Goal: Task Accomplishment & Management: Complete application form

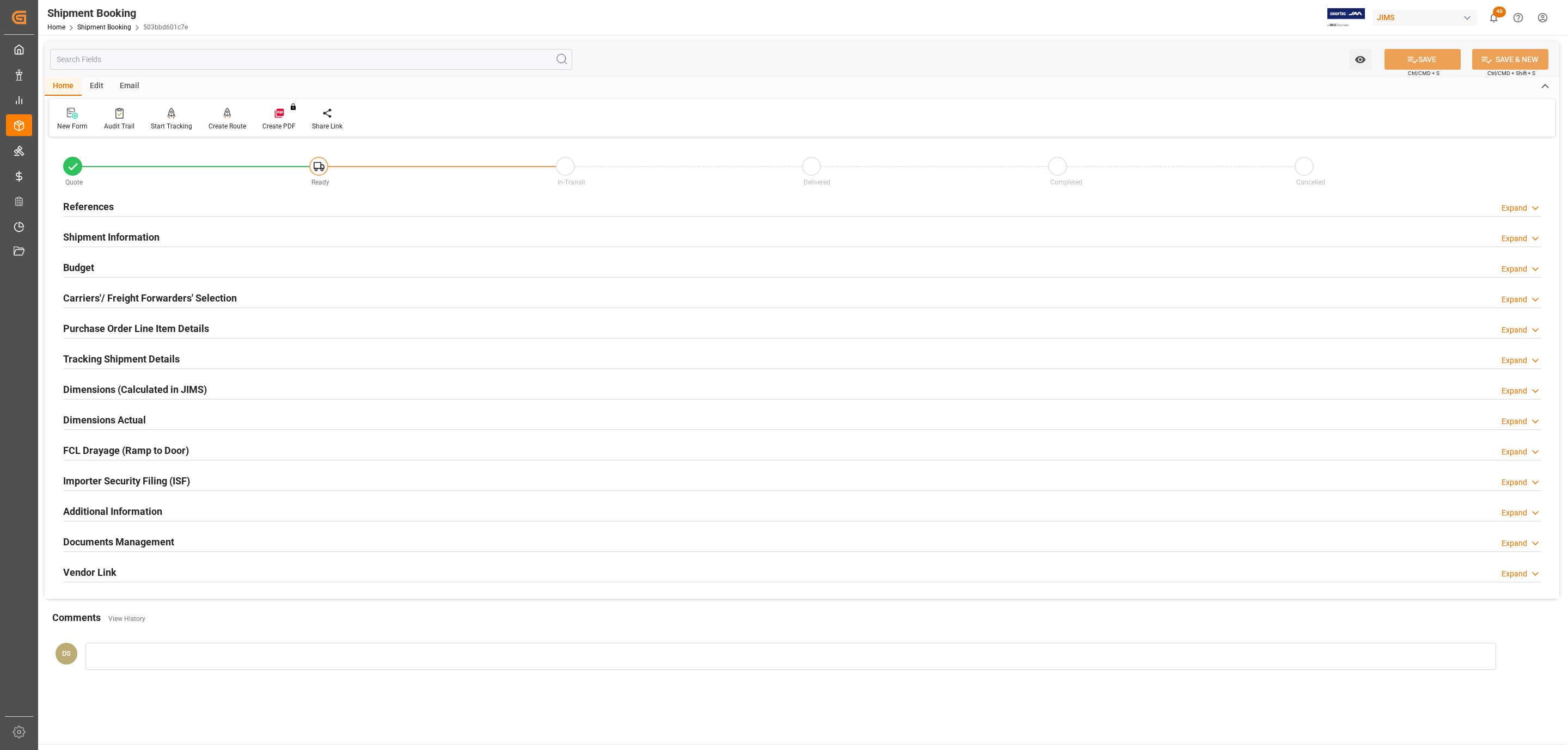
click at [145, 209] on div "References Expand" at bounding box center [802, 205] width 1477 height 20
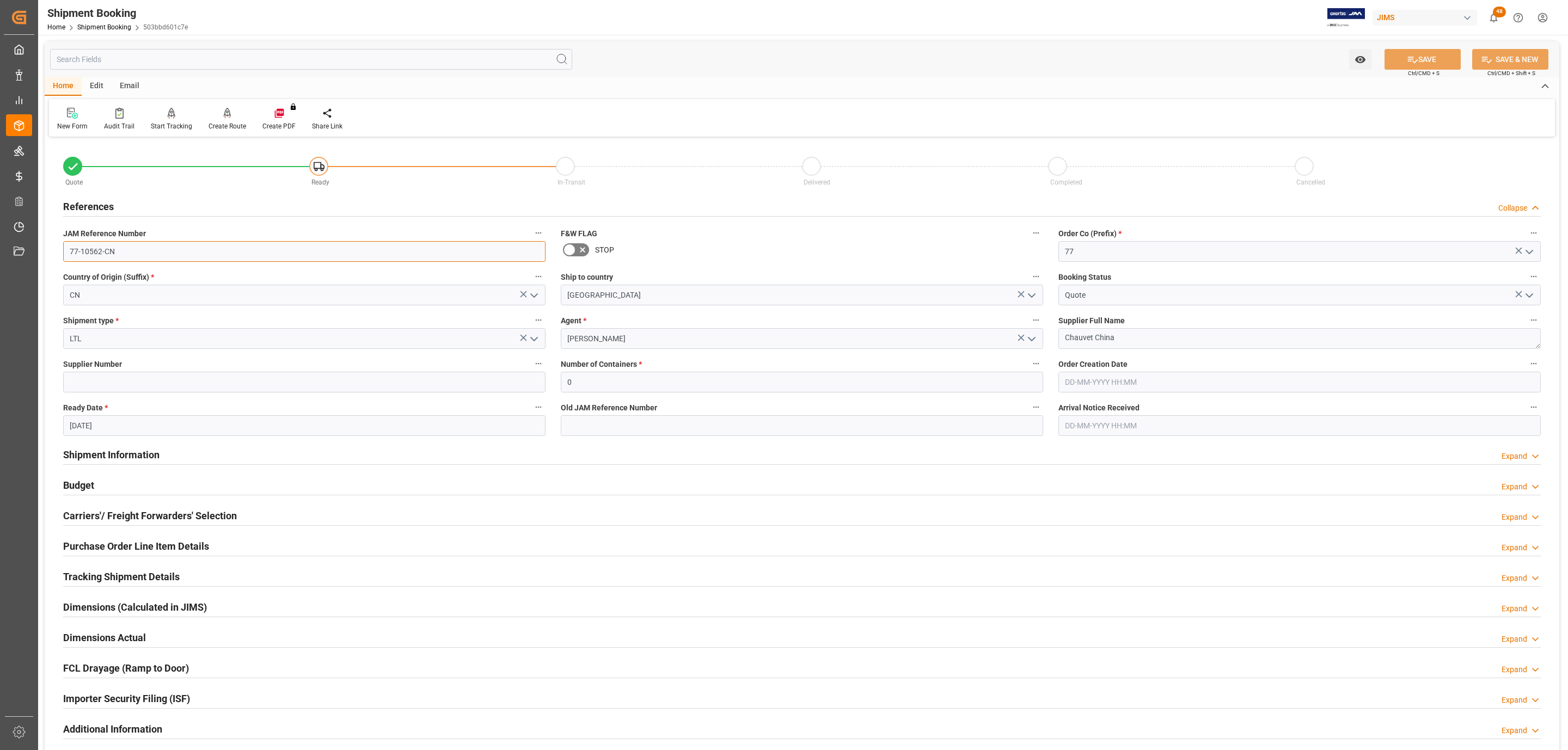
click at [127, 248] on input "77-10562-CN" at bounding box center [304, 252] width 482 height 20
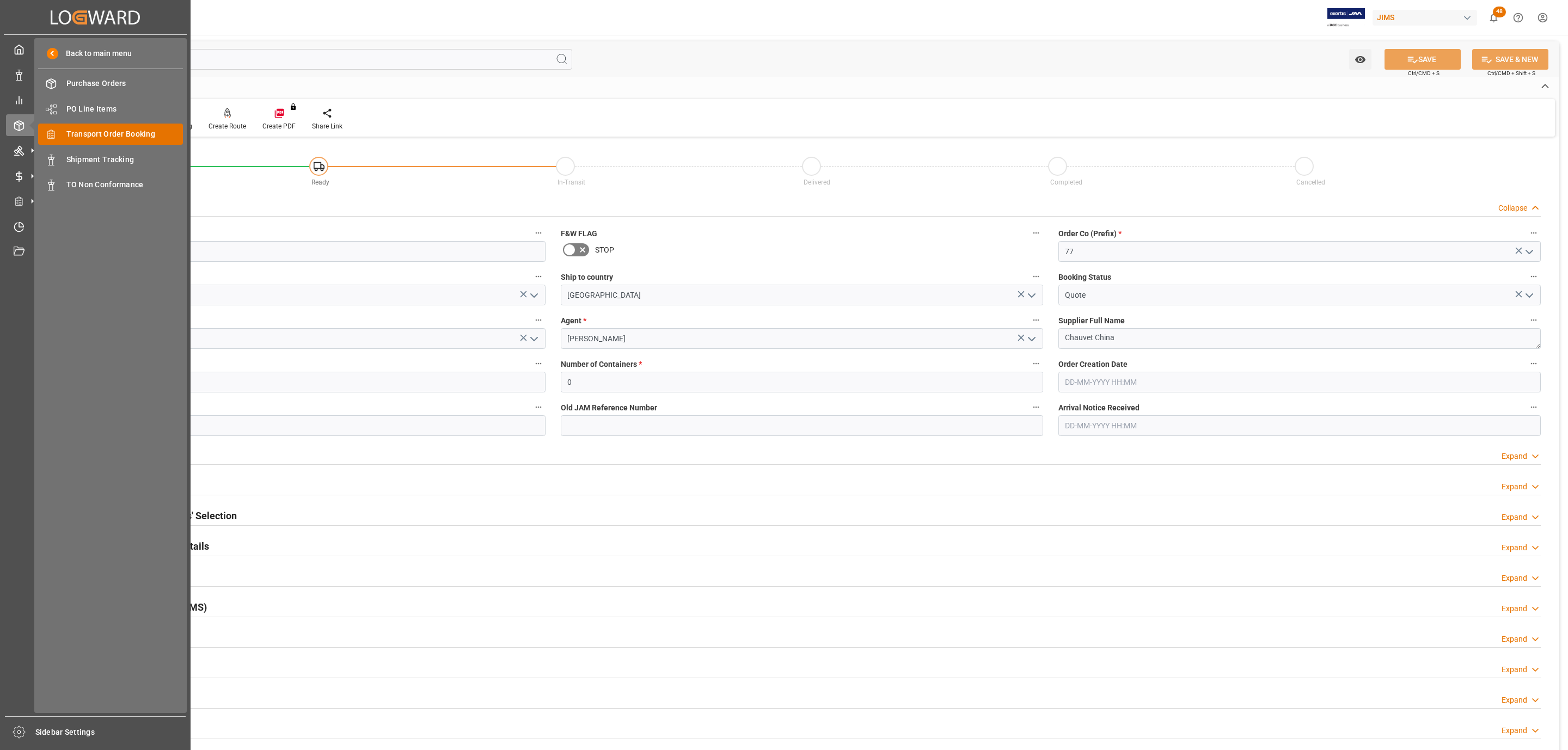
click at [152, 133] on span "Transport Order Booking" at bounding box center [125, 134] width 117 height 12
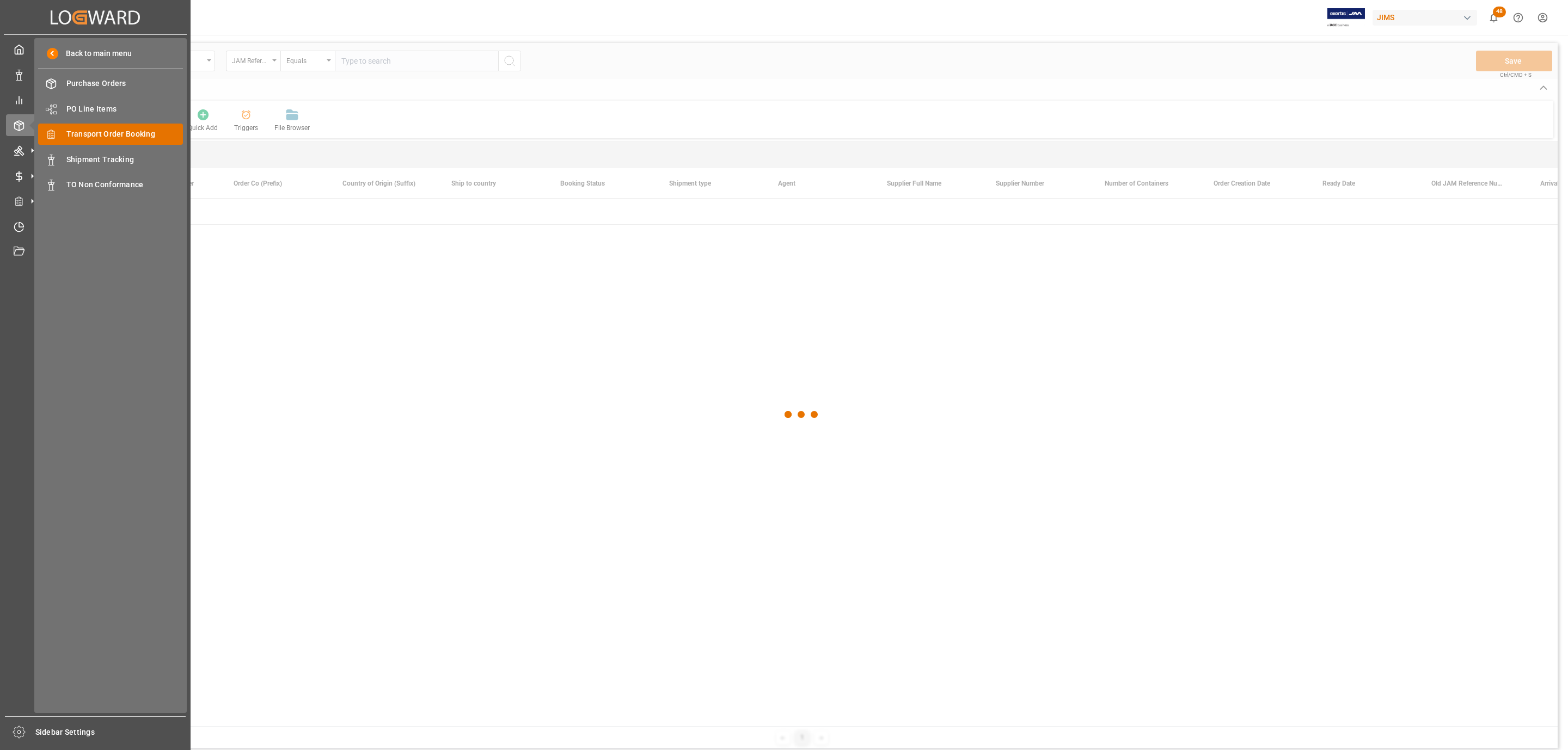
click at [118, 134] on span "Transport Order Booking" at bounding box center [125, 134] width 117 height 12
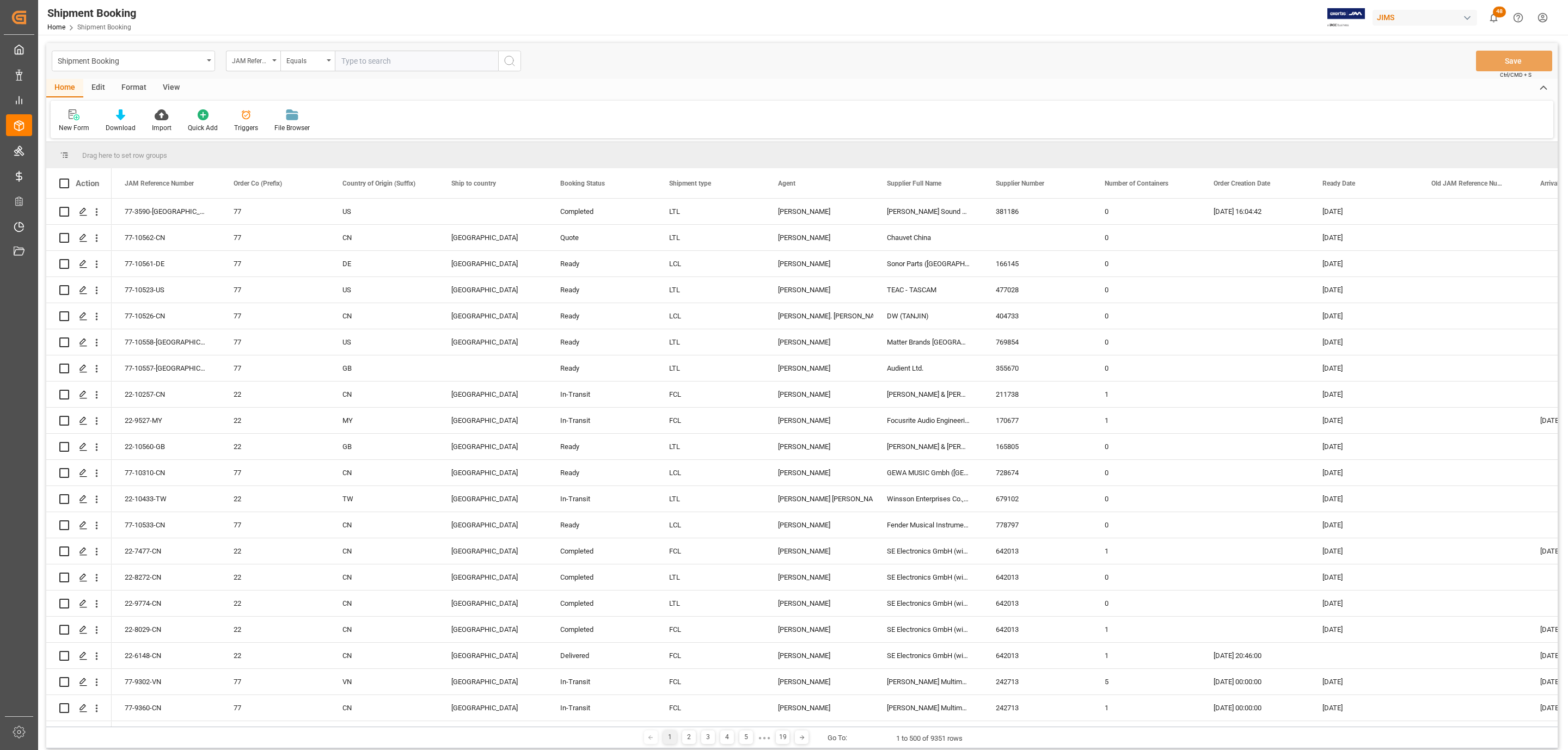
click at [371, 66] on input "text" at bounding box center [416, 61] width 163 height 20
click at [73, 112] on icon at bounding box center [74, 115] width 11 height 11
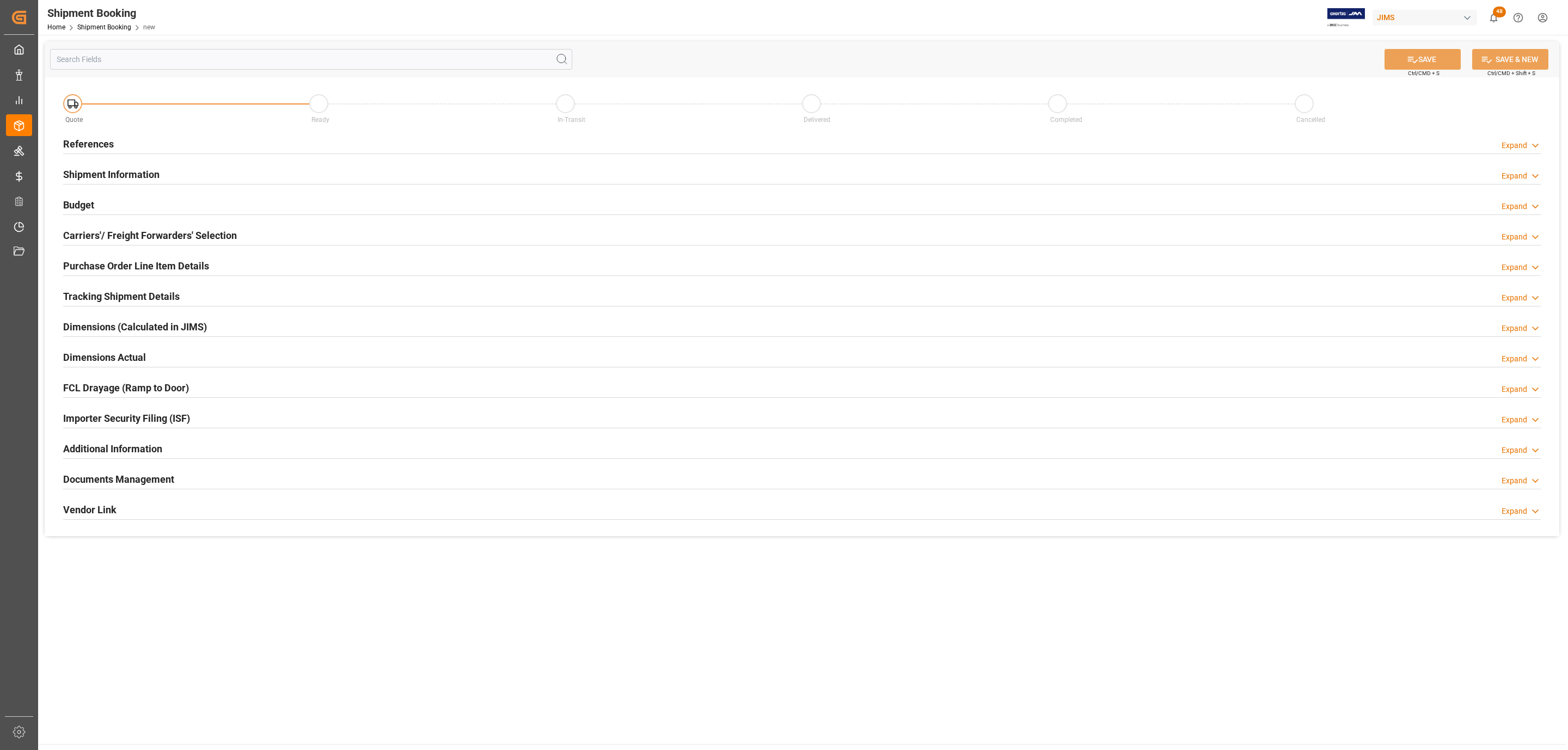
drag, startPoint x: 196, startPoint y: 130, endPoint x: 181, endPoint y: 144, distance: 20.5
click at [195, 132] on div "References Expand" at bounding box center [802, 144] width 1493 height 30
click at [181, 144] on div "References Expand" at bounding box center [802, 143] width 1477 height 20
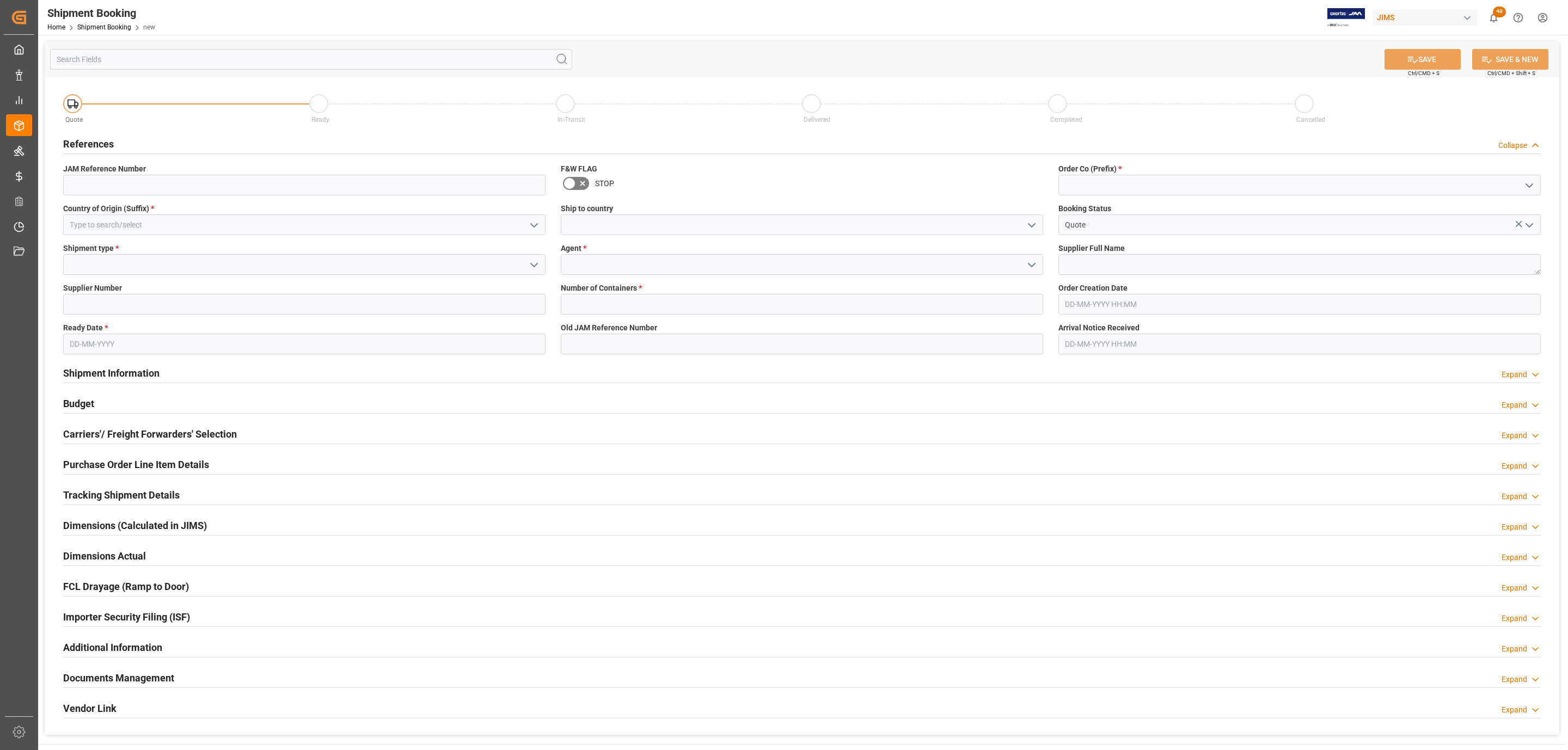
click at [1532, 189] on icon "open menu" at bounding box center [1529, 185] width 13 height 13
click at [1207, 239] on div "77" at bounding box center [1299, 234] width 481 height 24
type input "77"
click at [377, 225] on input at bounding box center [304, 225] width 482 height 20
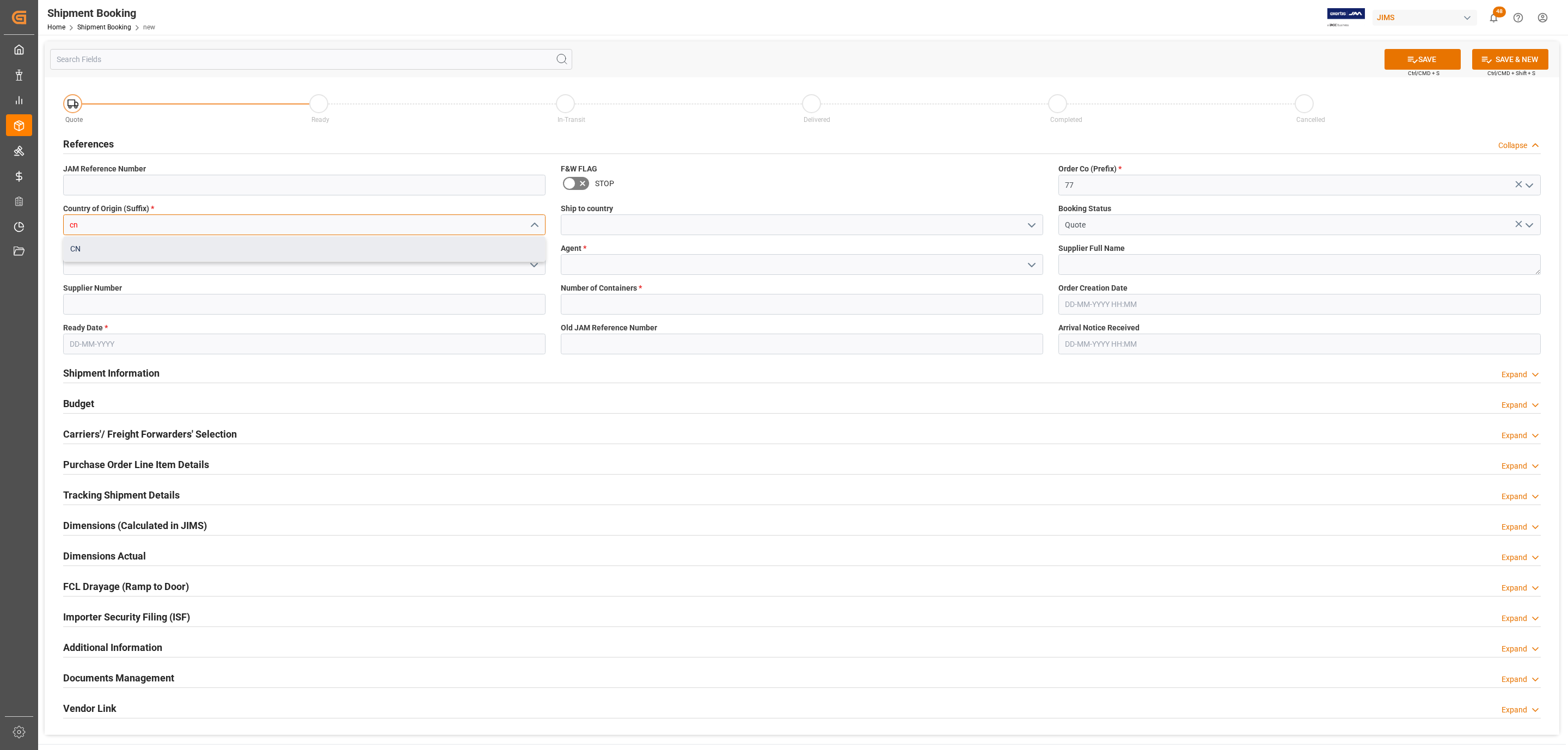
click at [205, 245] on div "CN" at bounding box center [305, 248] width 481 height 24
type input "CN"
click at [533, 265] on icon "open menu" at bounding box center [534, 265] width 13 height 13
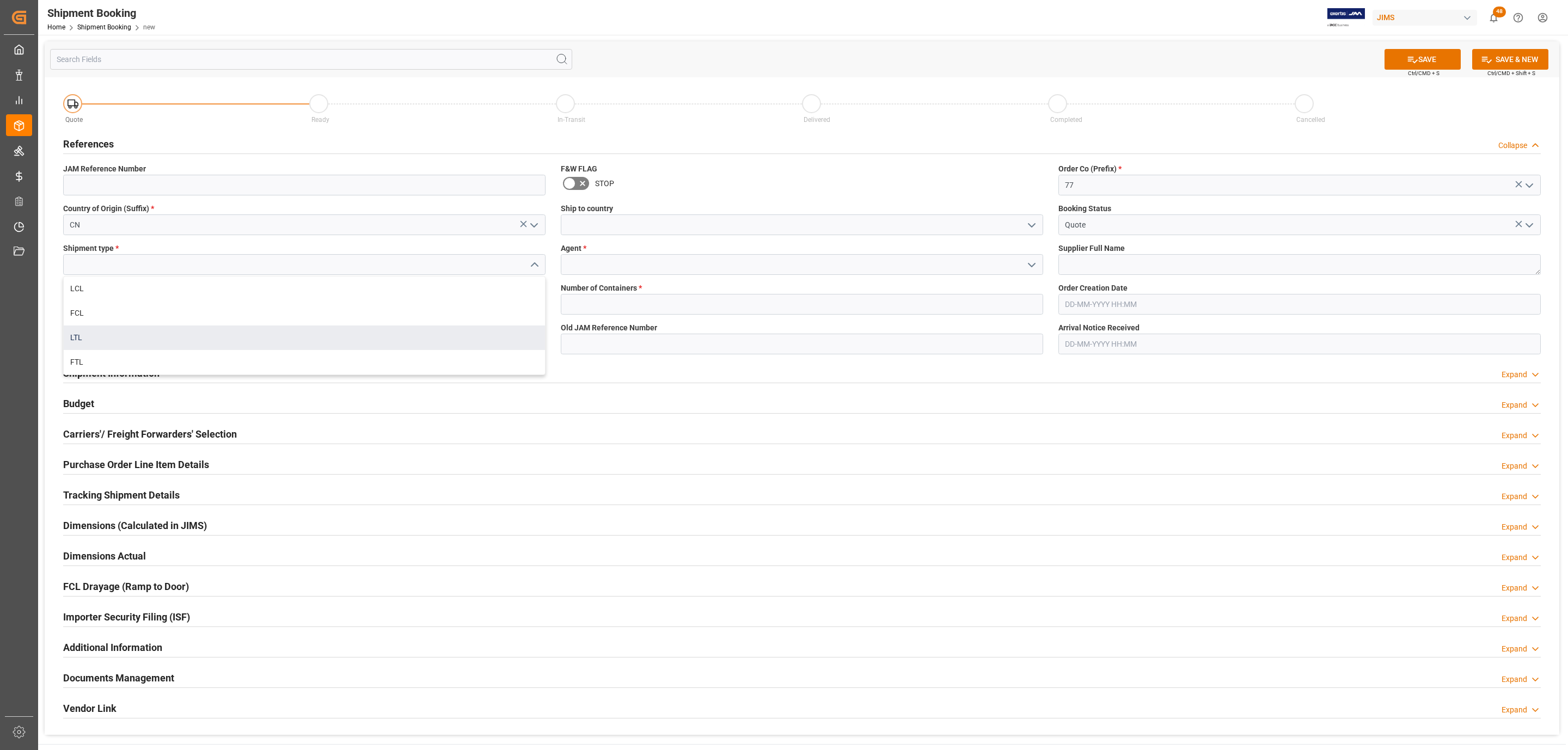
click at [143, 331] on div "LTL" at bounding box center [305, 338] width 481 height 24
type input "LTL"
click at [91, 305] on input at bounding box center [304, 304] width 482 height 20
click at [80, 349] on input "text" at bounding box center [304, 344] width 482 height 20
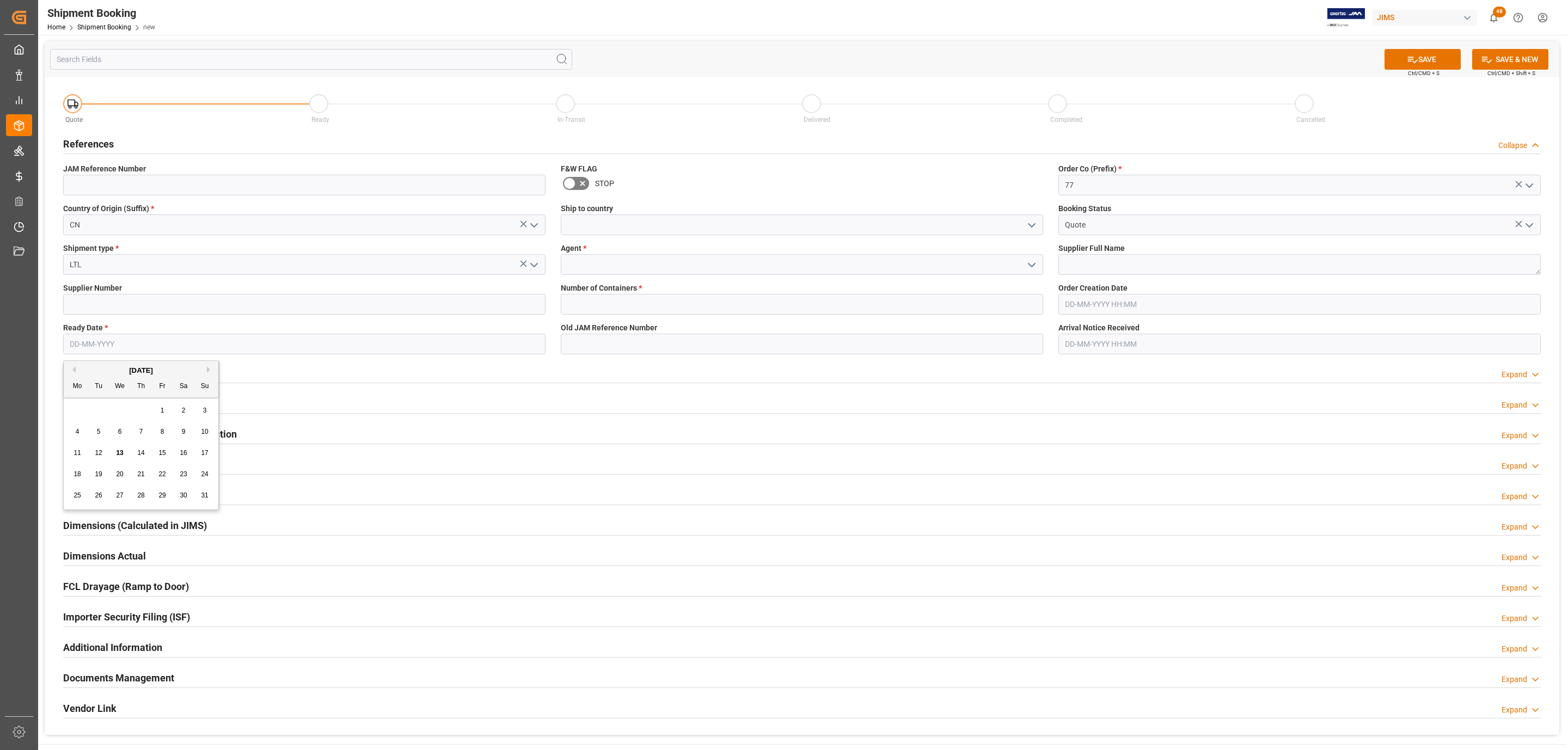
click at [77, 473] on span "18" at bounding box center [77, 474] width 7 height 8
type input "[DATE]"
click at [1036, 232] on icon "open menu" at bounding box center [1031, 225] width 13 height 13
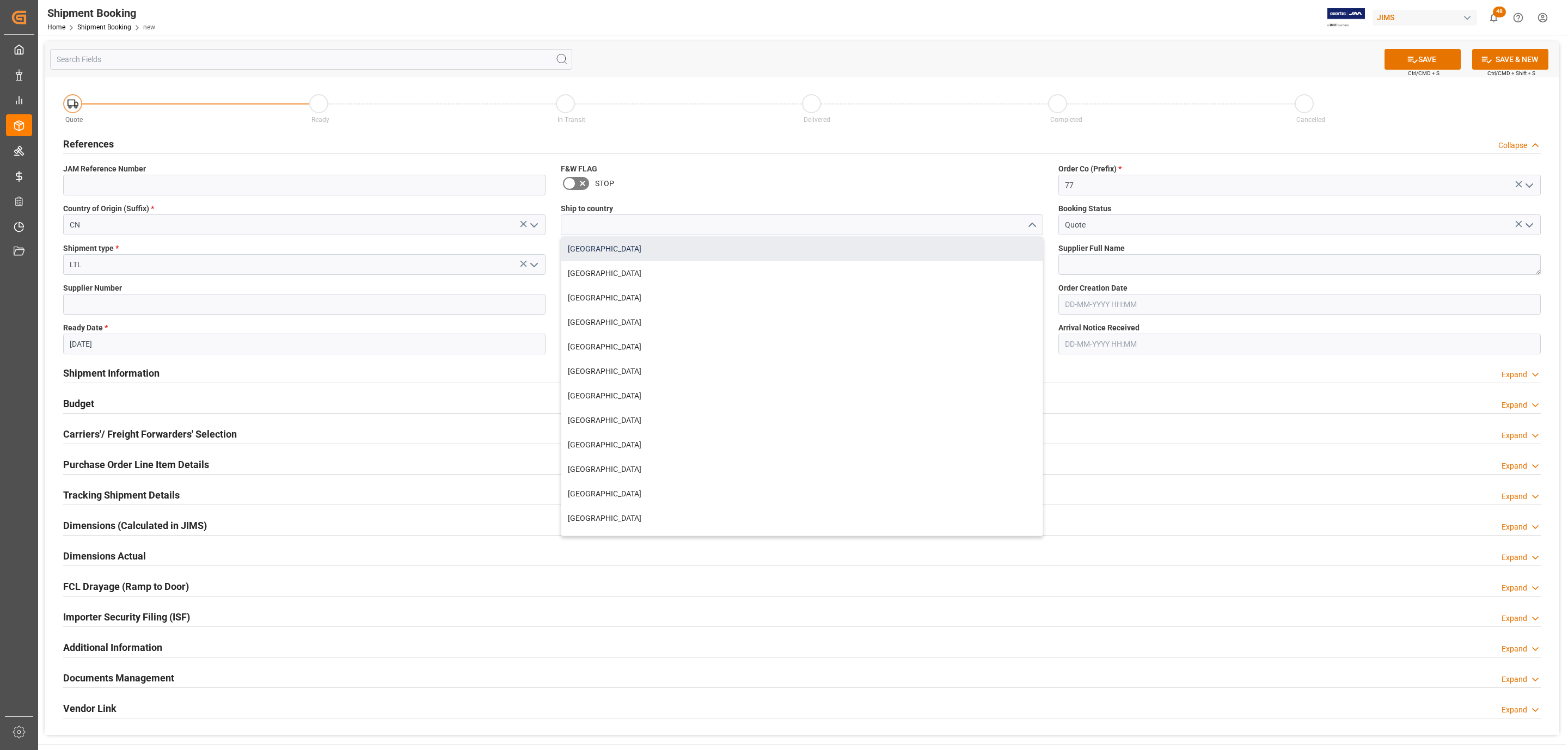
click at [660, 255] on div "Canada" at bounding box center [802, 248] width 481 height 24
type input "Canada"
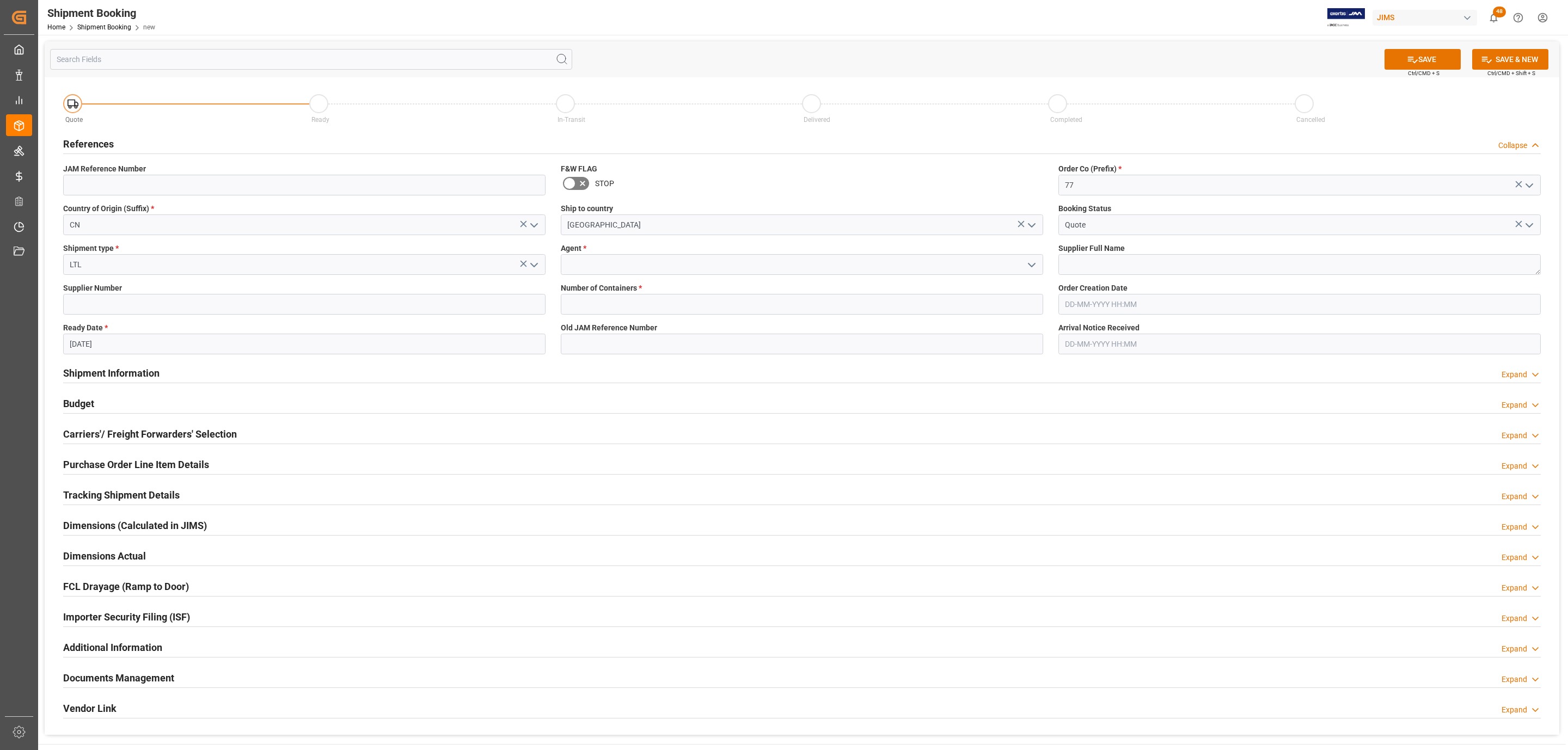
click at [1034, 260] on icon "open menu" at bounding box center [1031, 265] width 13 height 13
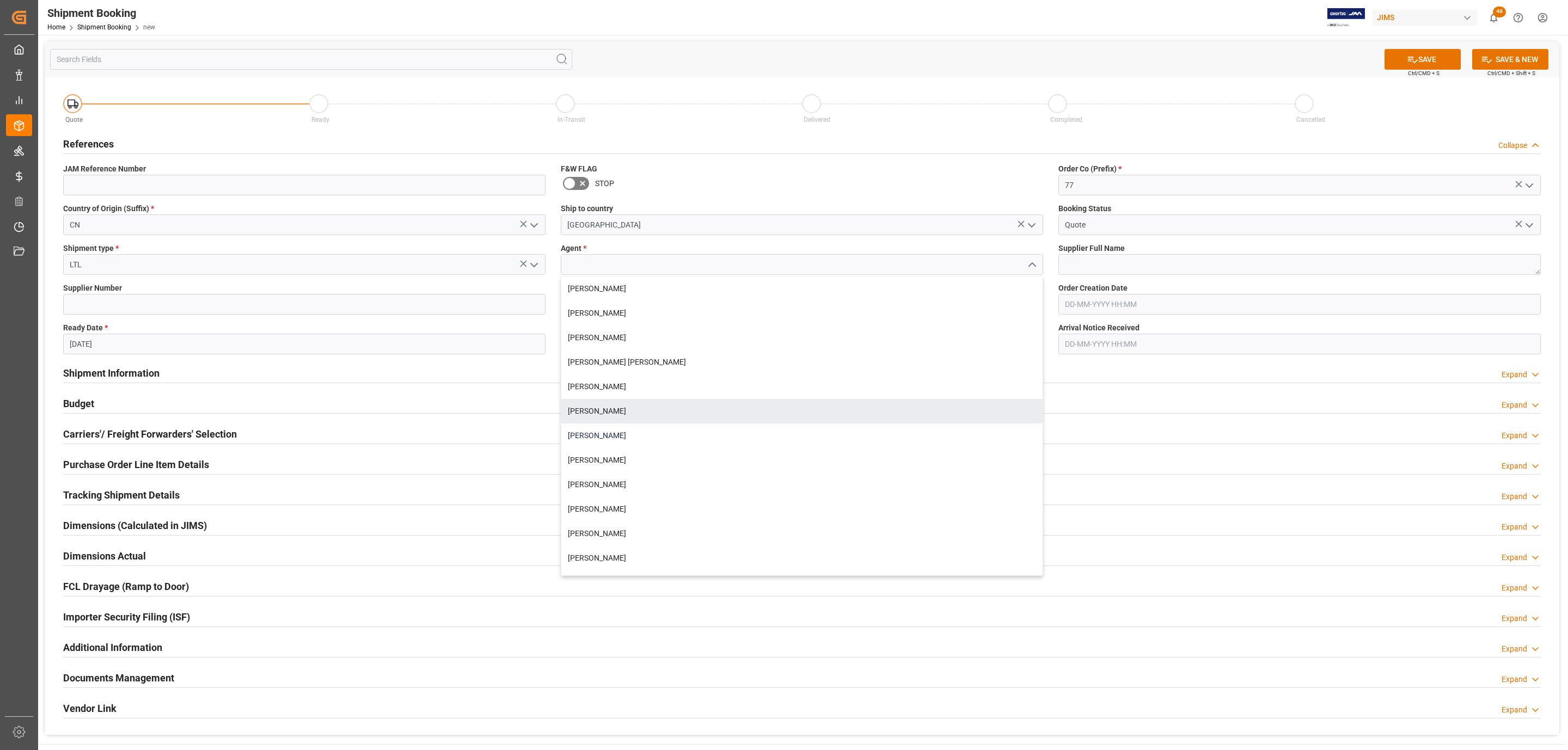
click at [660, 434] on div "Daniel Sokolyk" at bounding box center [802, 435] width 481 height 24
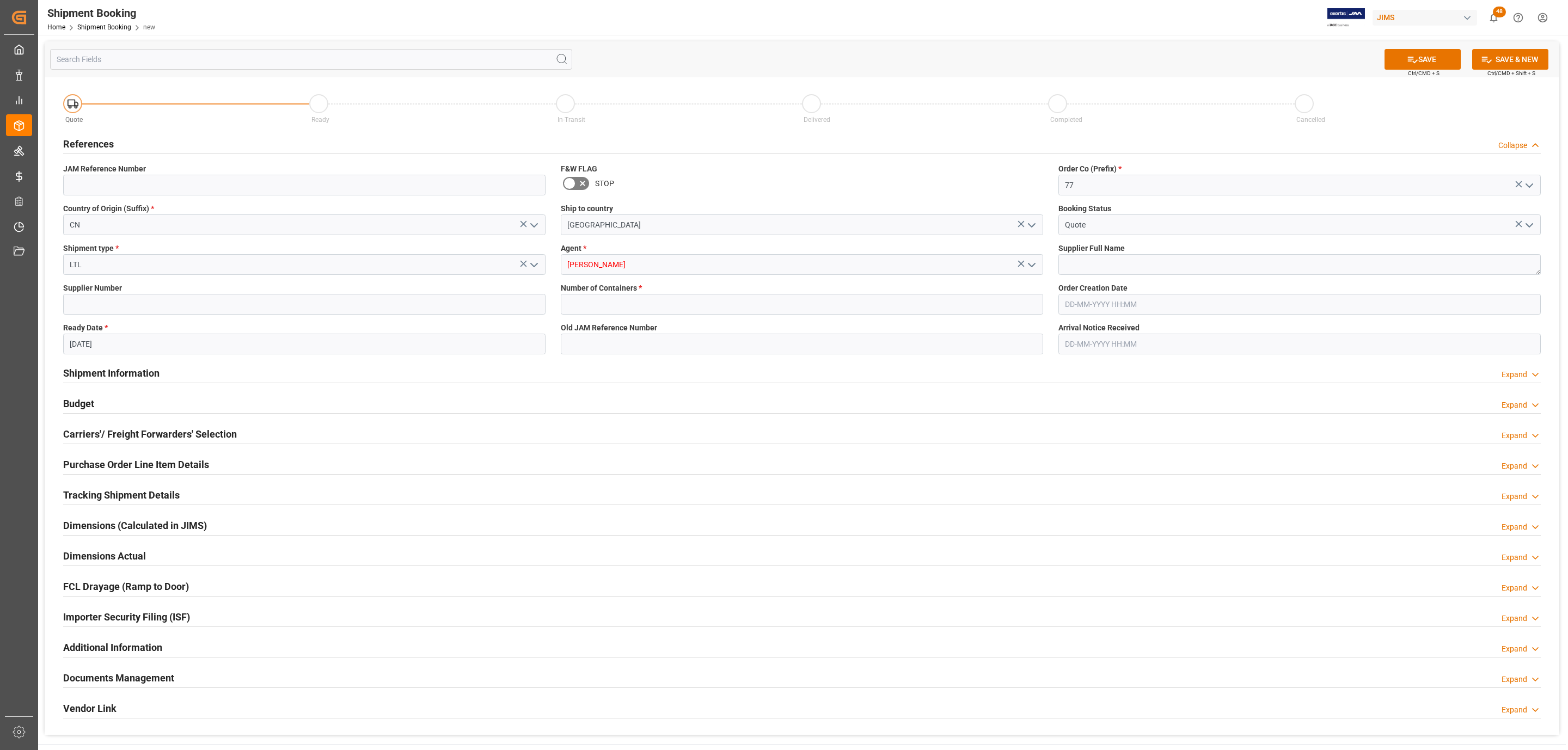
type input "Daniel Sokolyk"
click at [599, 305] on input "text" at bounding box center [802, 304] width 482 height 20
type input "0"
click at [1116, 269] on textarea at bounding box center [1299, 264] width 482 height 20
type textarea "Chauvet China"
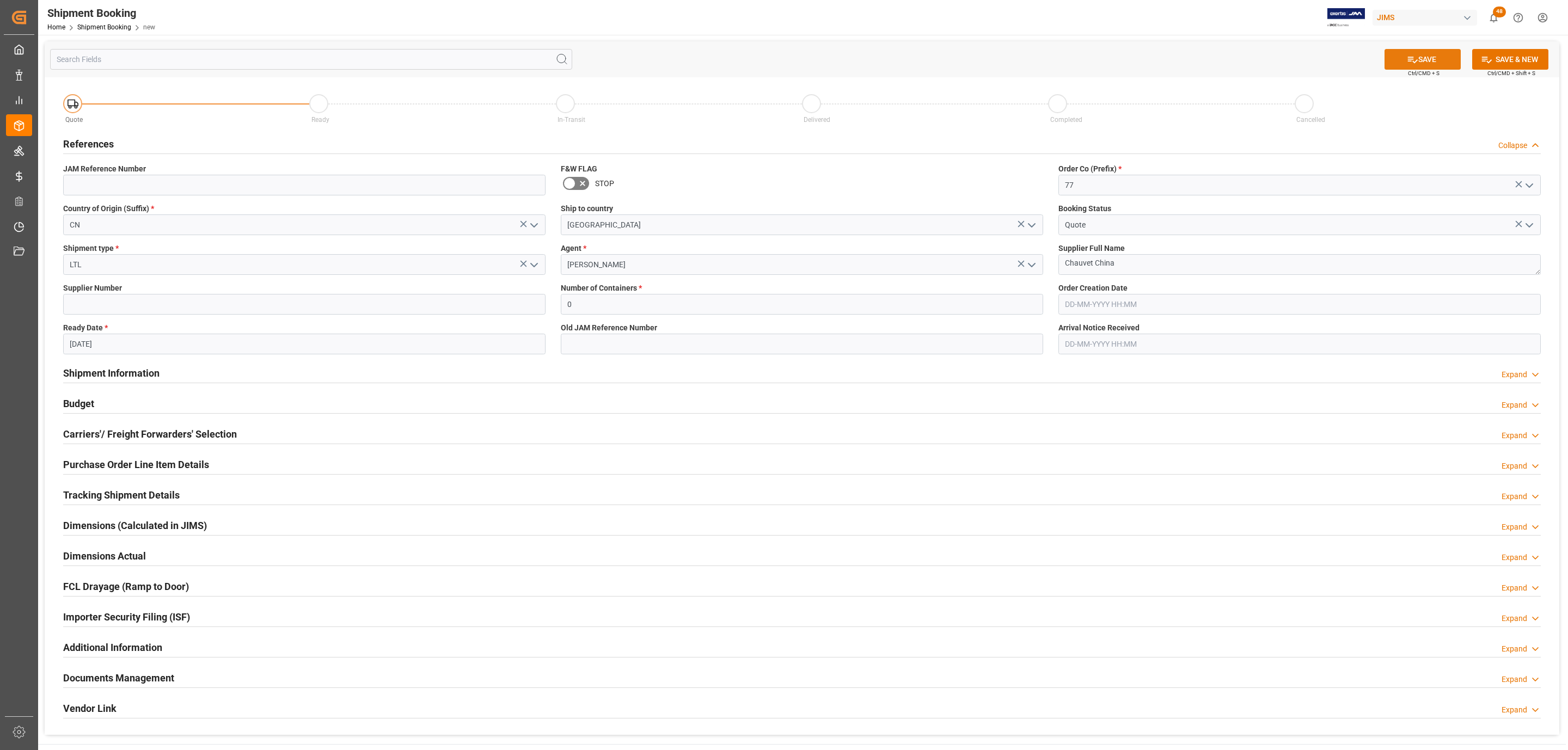
click at [1403, 59] on button "SAVE" at bounding box center [1423, 59] width 77 height 20
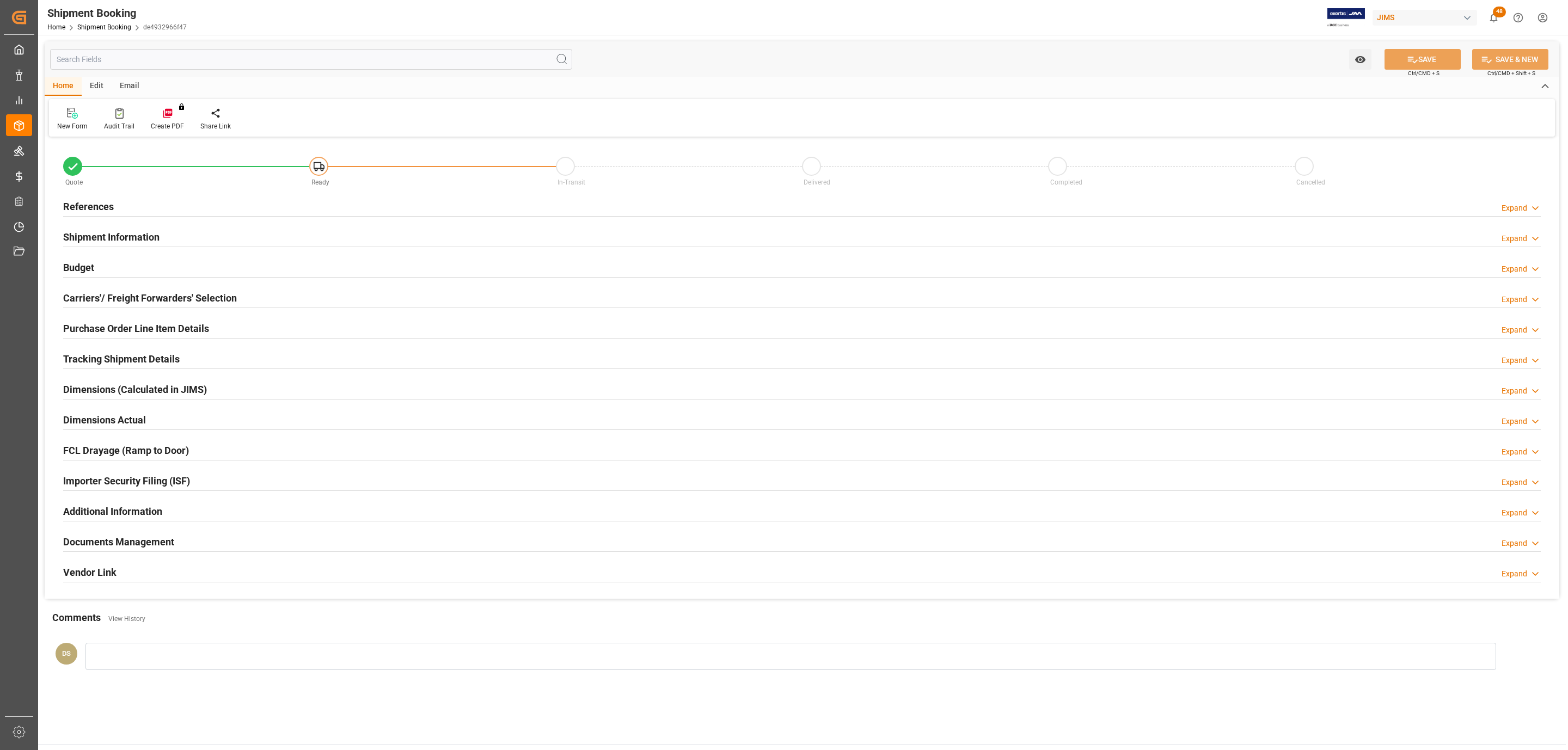
type input "0"
type input "[DATE]"
click at [85, 201] on h2 "References" at bounding box center [88, 206] width 51 height 15
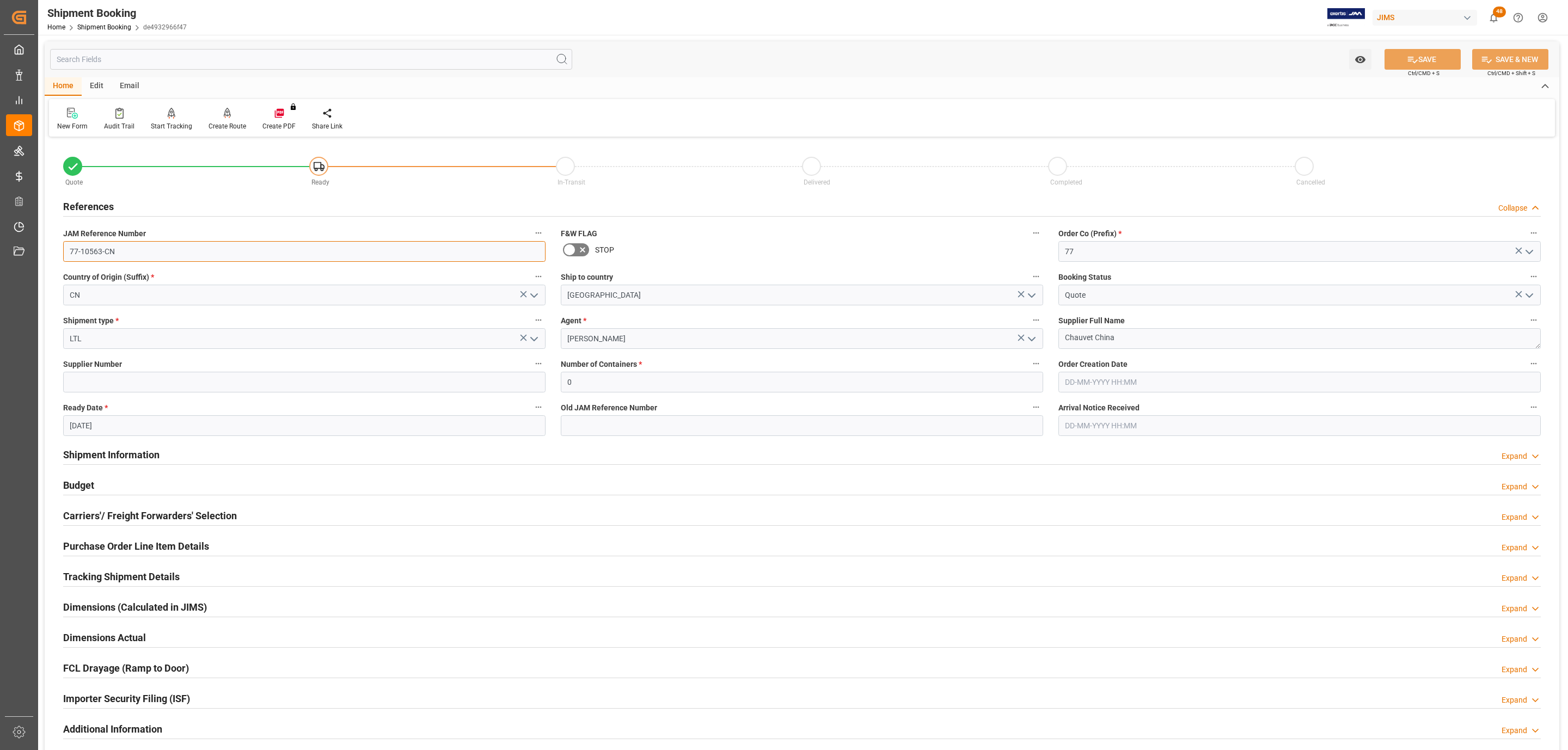
click at [112, 245] on input "77-10563-CN" at bounding box center [304, 252] width 482 height 20
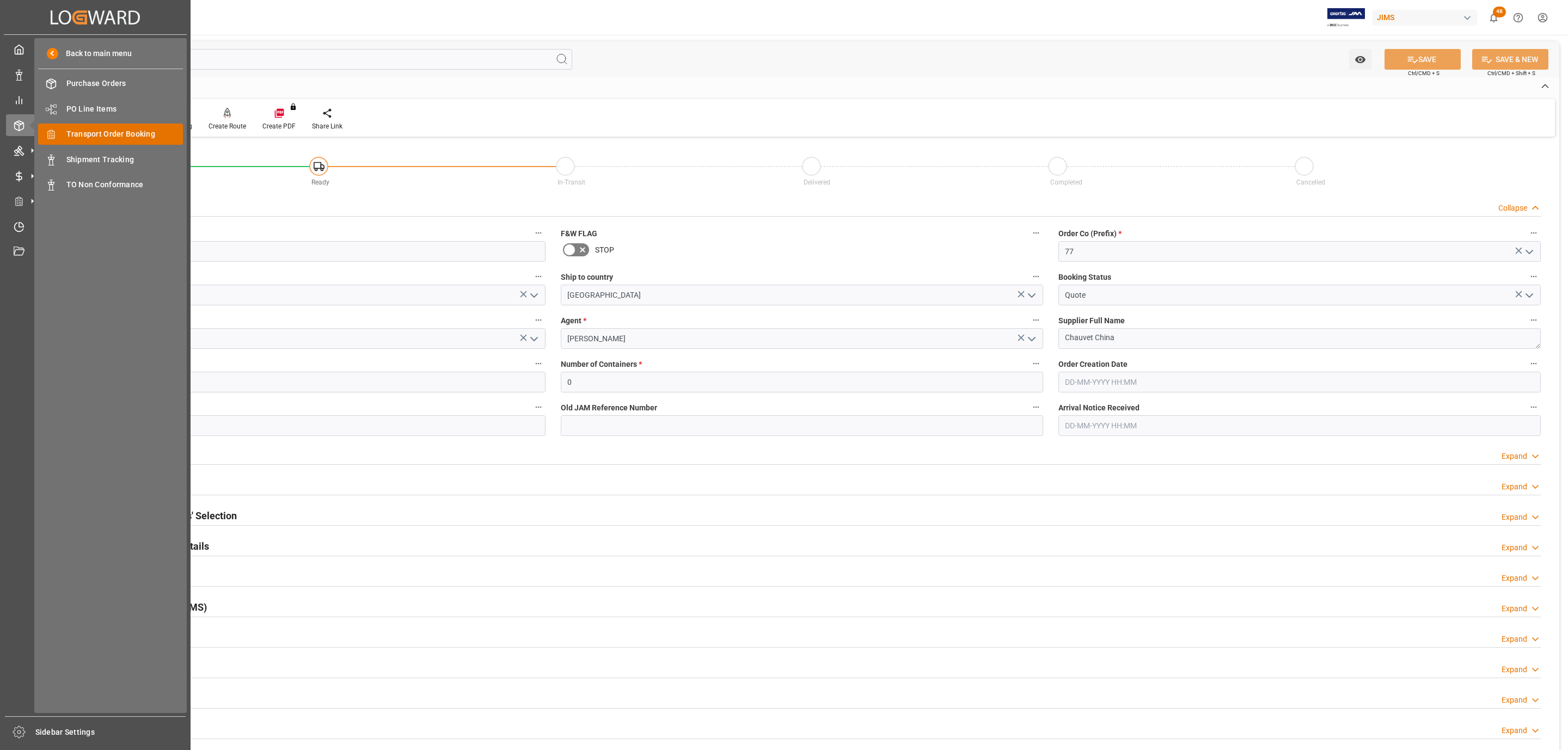
click at [150, 130] on span "Transport Order Booking" at bounding box center [125, 134] width 117 height 12
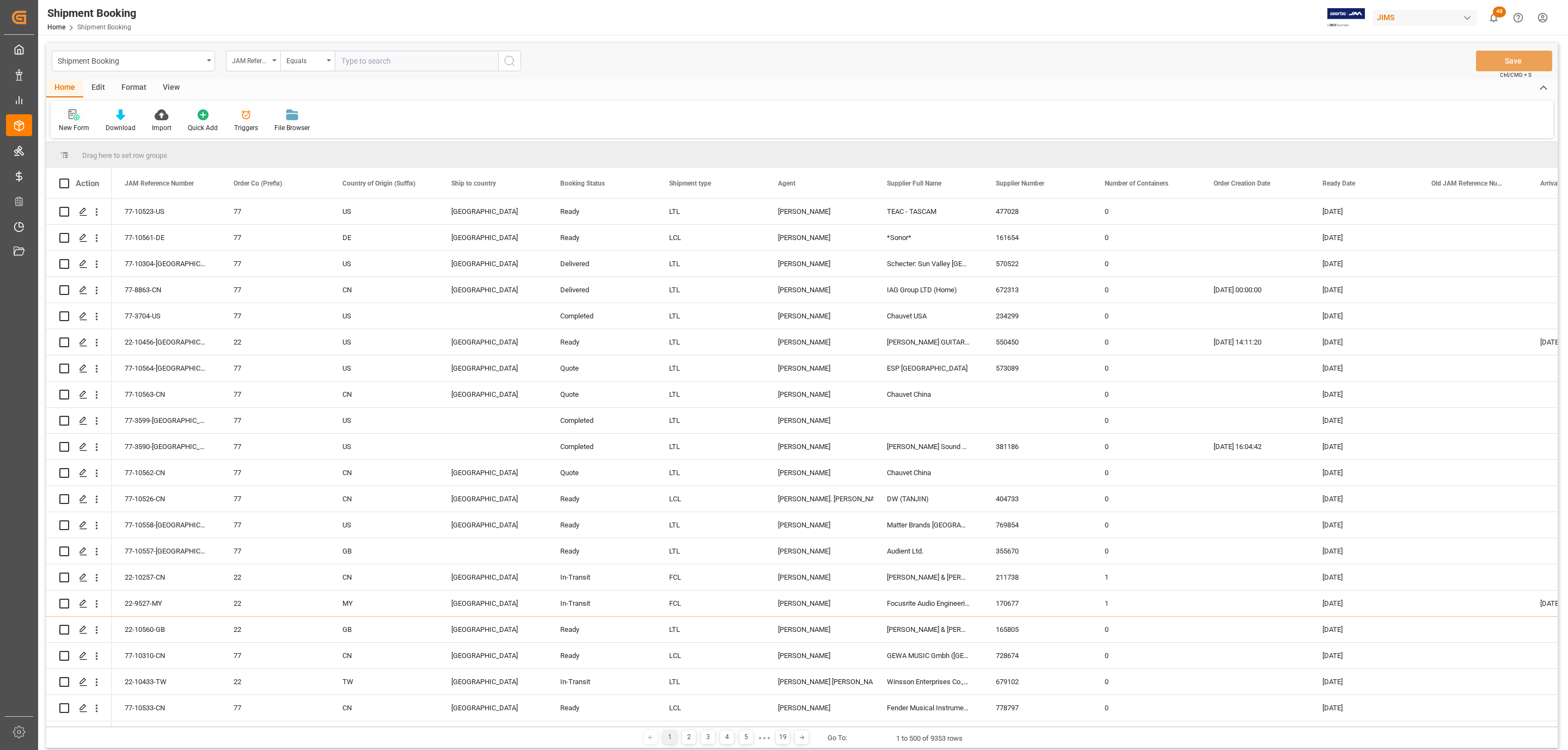
click at [75, 113] on icon at bounding box center [74, 115] width 11 height 11
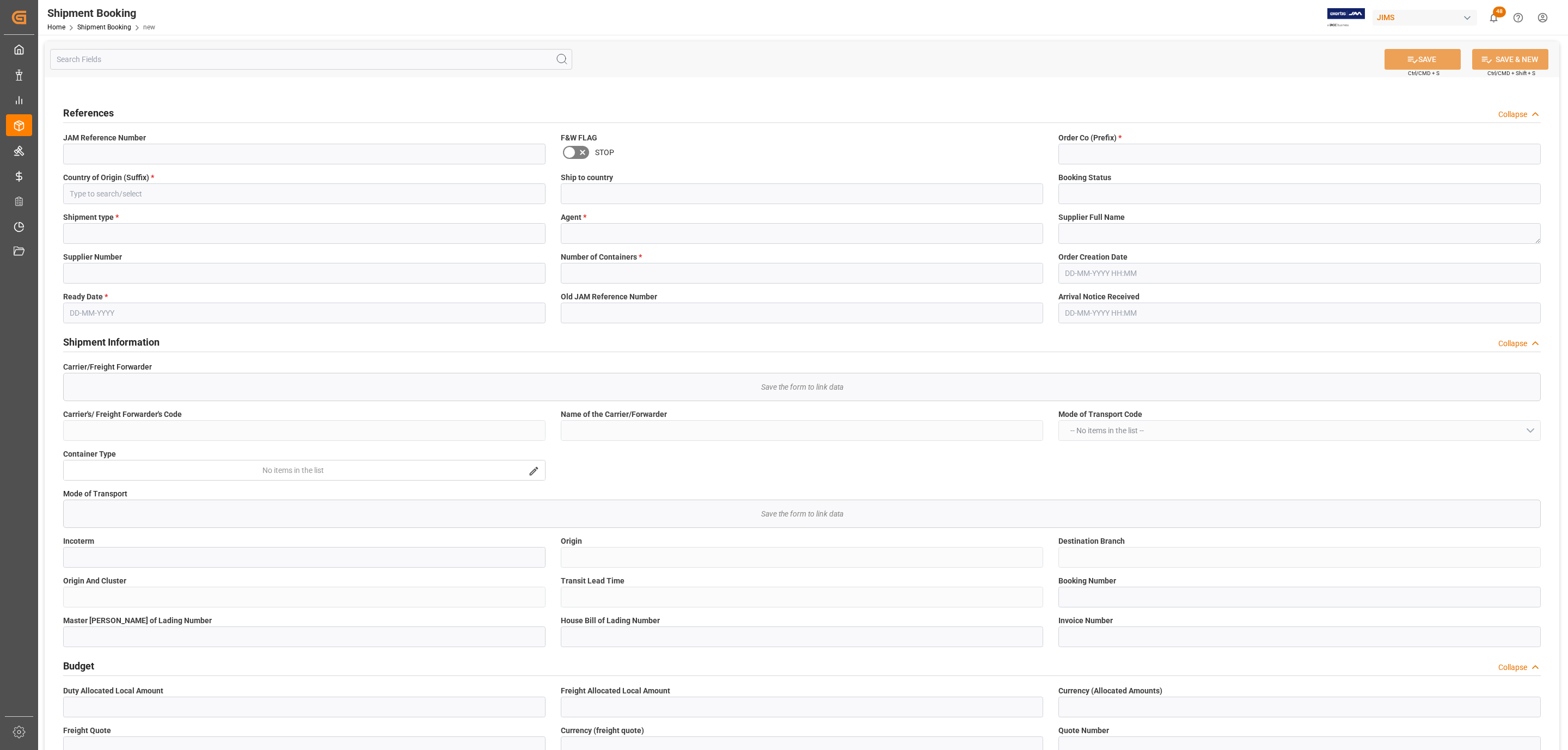
type input "Quote"
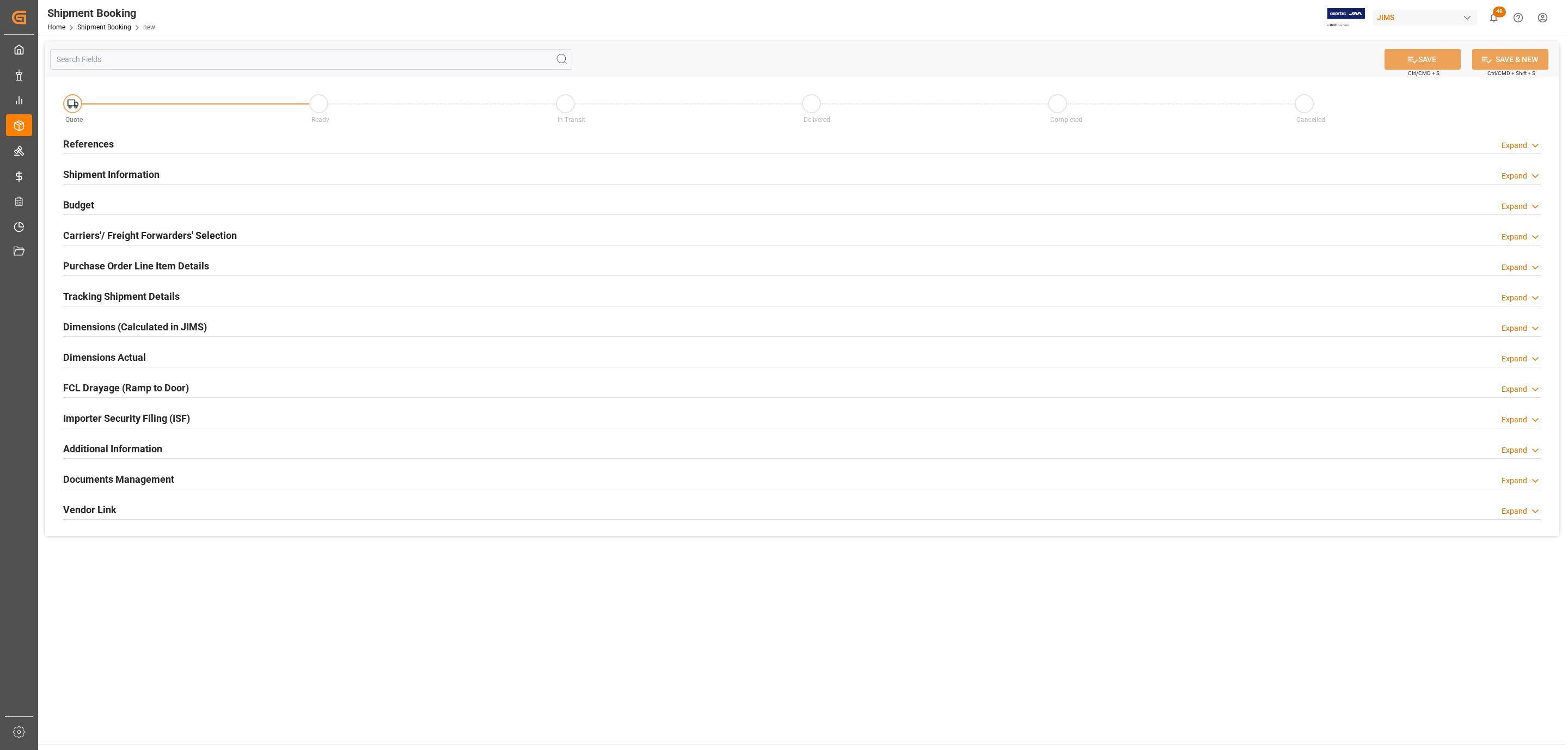
click at [177, 145] on div "References Expand" at bounding box center [802, 143] width 1477 height 20
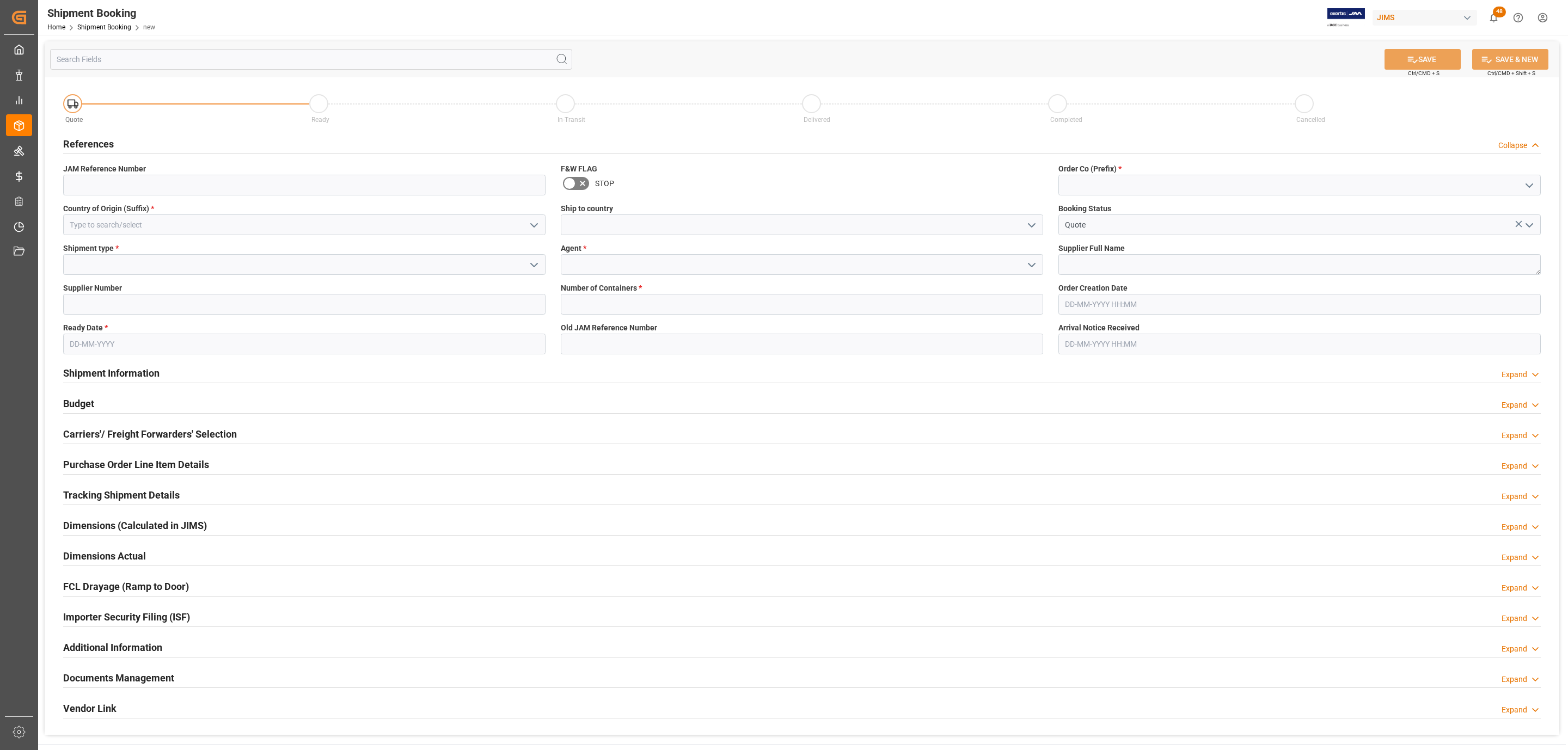
drag, startPoint x: 530, startPoint y: 220, endPoint x: 503, endPoint y: 233, distance: 30.0
click at [531, 220] on icon "open menu" at bounding box center [534, 225] width 13 height 13
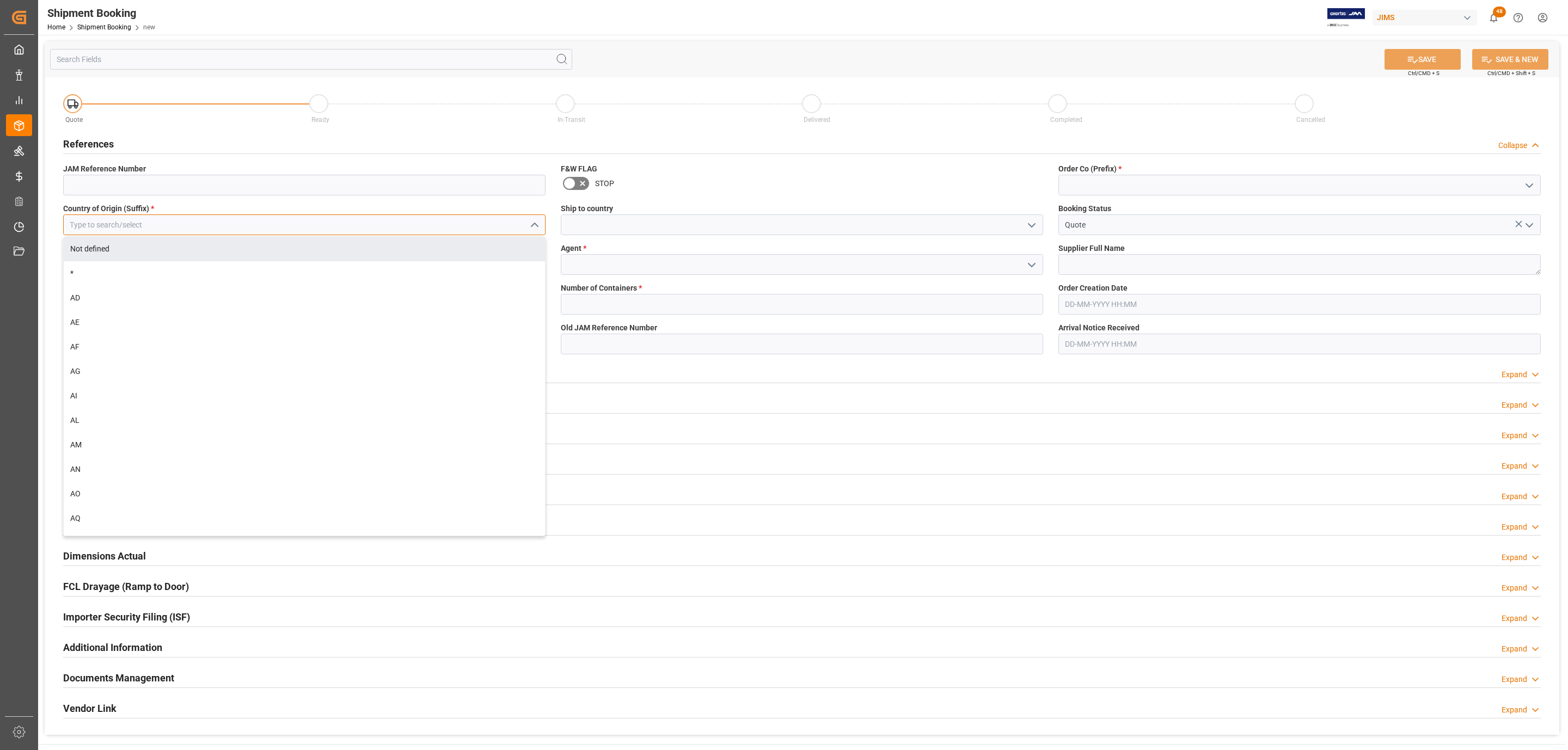
click at [115, 223] on input at bounding box center [304, 225] width 482 height 20
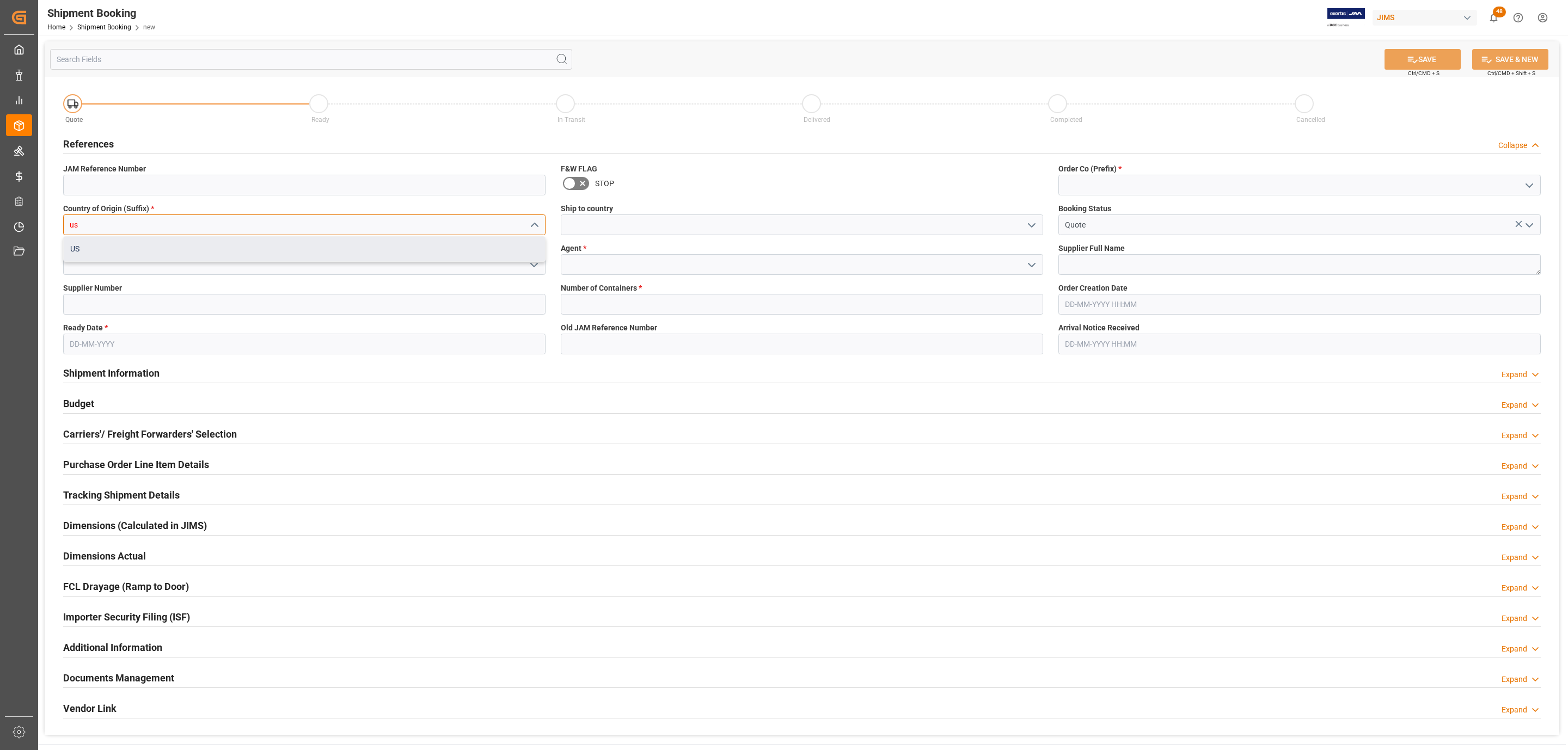
click at [105, 248] on div "US" at bounding box center [305, 248] width 481 height 24
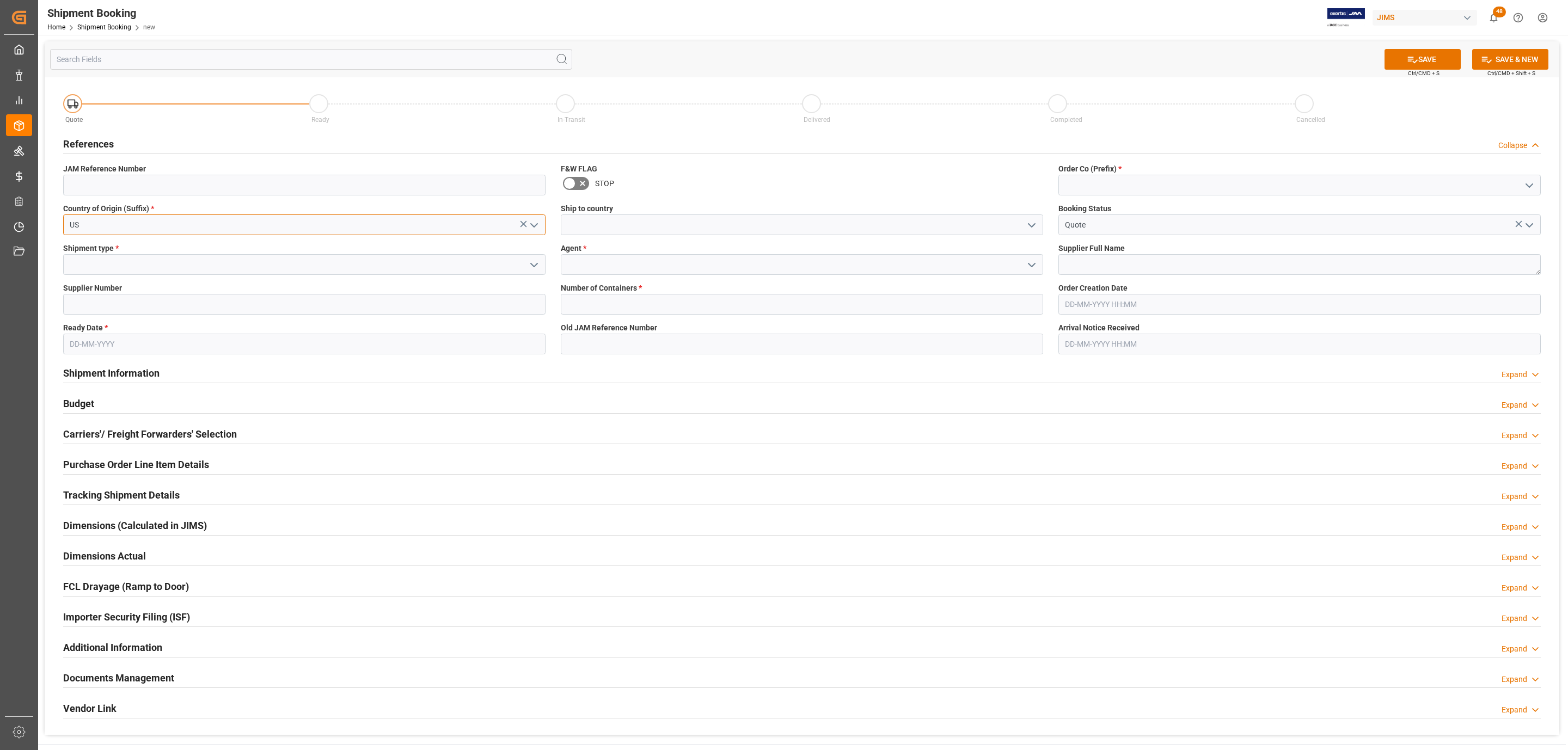
type input "US"
click at [532, 266] on icon "open menu" at bounding box center [534, 265] width 13 height 13
click at [154, 332] on div "LTL" at bounding box center [305, 338] width 481 height 24
type input "LTL"
click at [78, 308] on input at bounding box center [304, 304] width 482 height 20
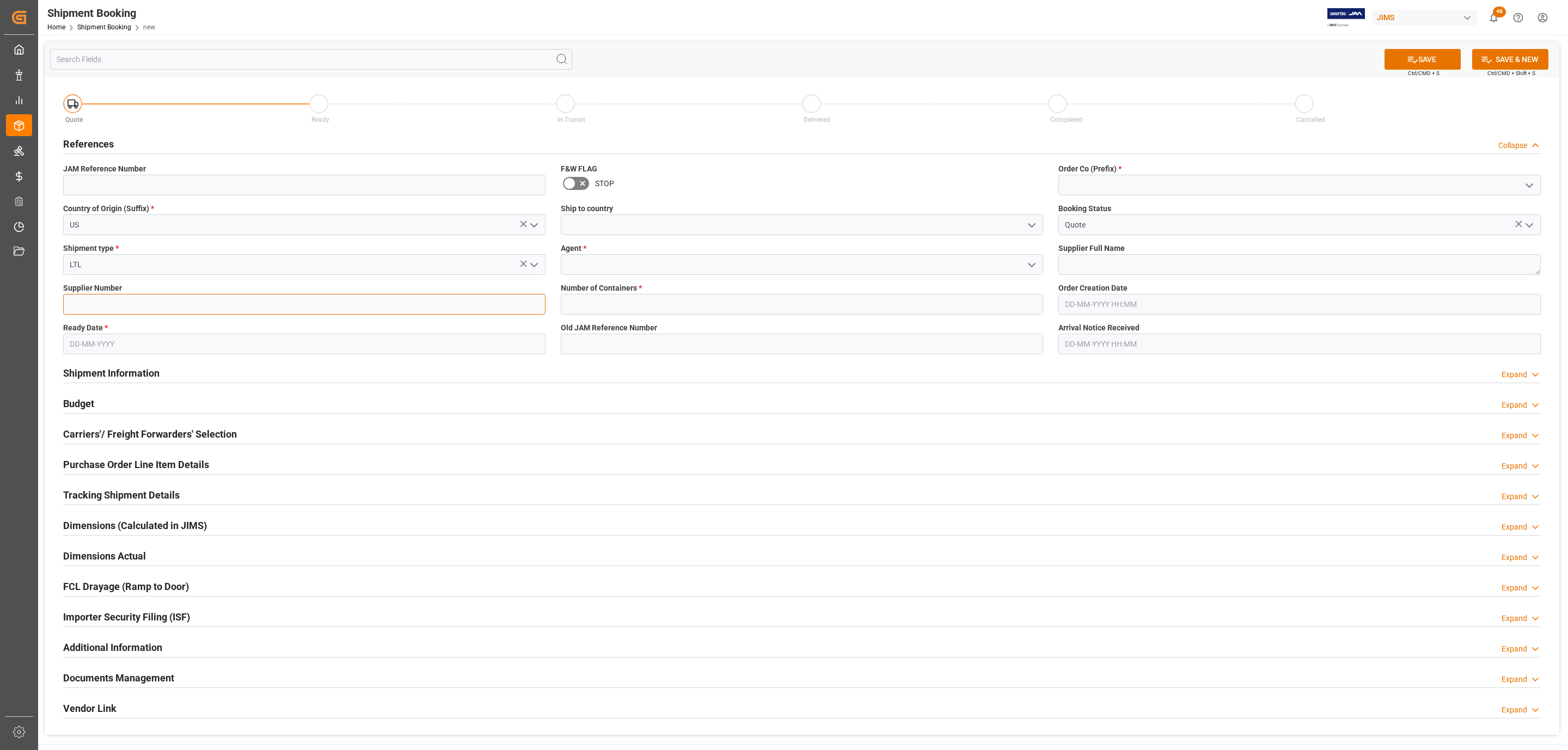
paste input "381186"
type input "381186"
click at [87, 353] on input "text" at bounding box center [304, 344] width 482 height 20
click at [114, 399] on div "August 2025 Mo Tu We Th Fr Sa Su 28 29 30 31 1 2 3 4 5 6 7 8 9 10 11 12 13 14 1…" at bounding box center [141, 435] width 155 height 148
click at [164, 454] on span "15" at bounding box center [162, 453] width 7 height 8
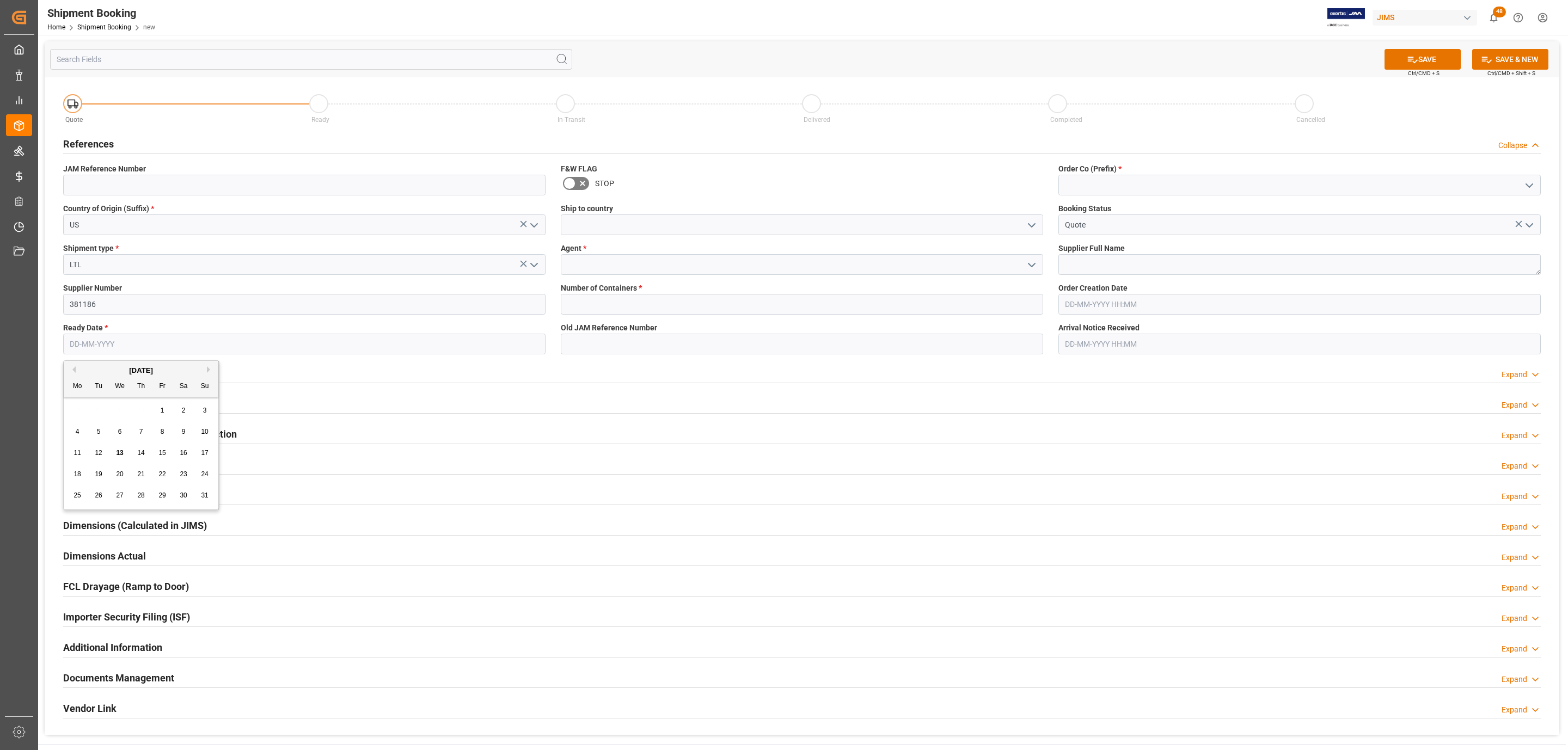
type input "[DATE]"
click at [1038, 225] on button "open menu" at bounding box center [1030, 225] width 16 height 17
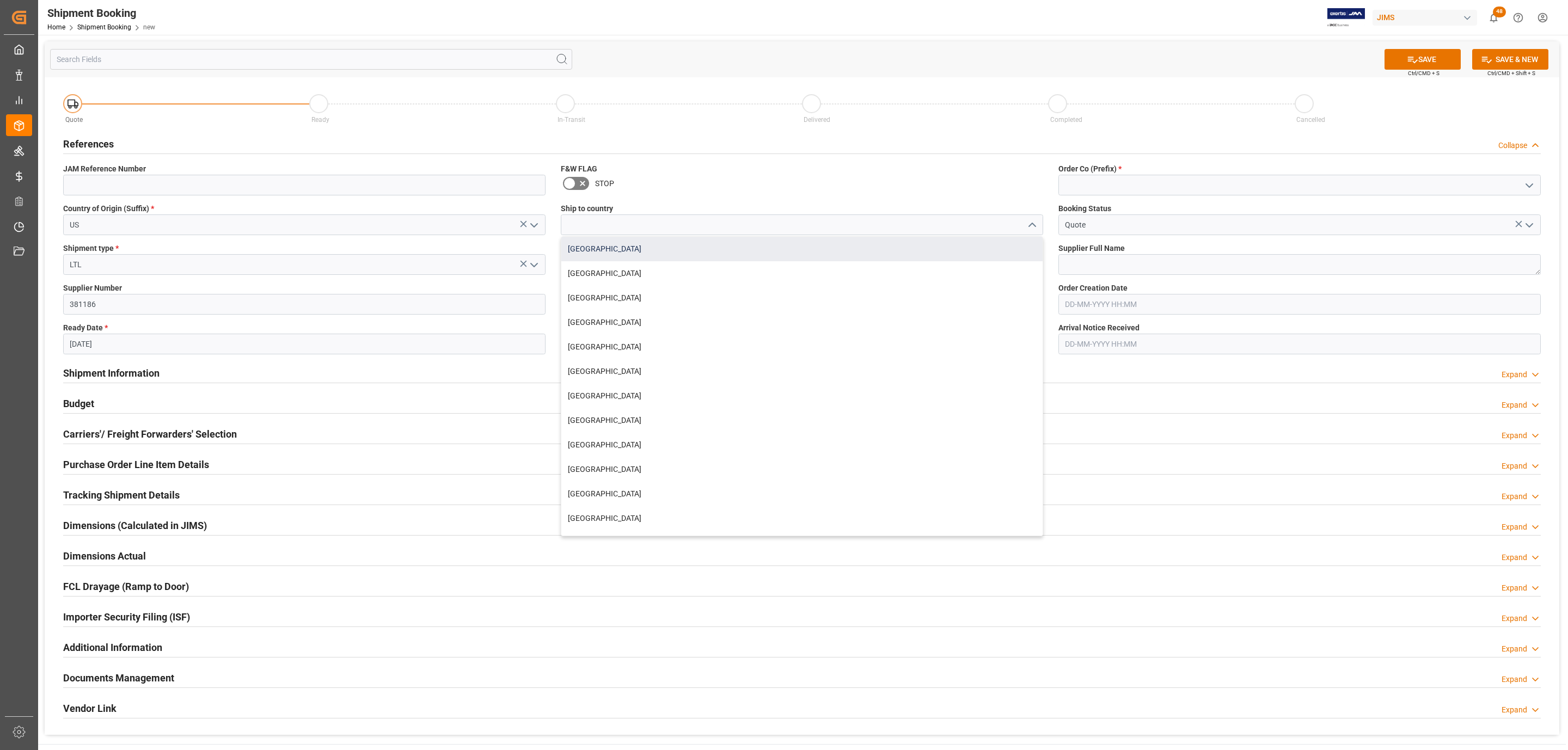
click at [608, 242] on div "Canada" at bounding box center [802, 248] width 481 height 24
type input "Canada"
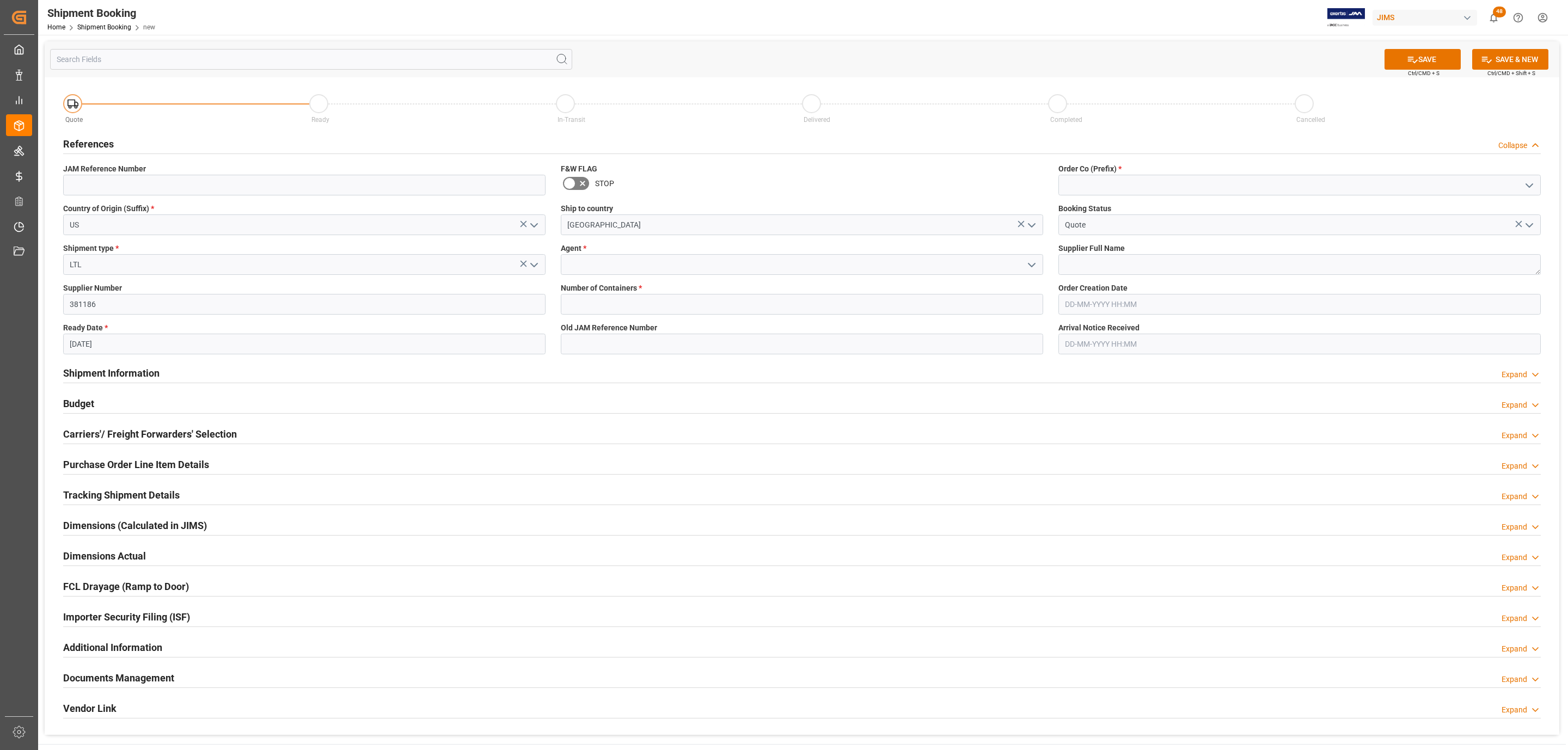
click at [1027, 263] on icon "open menu" at bounding box center [1031, 265] width 13 height 13
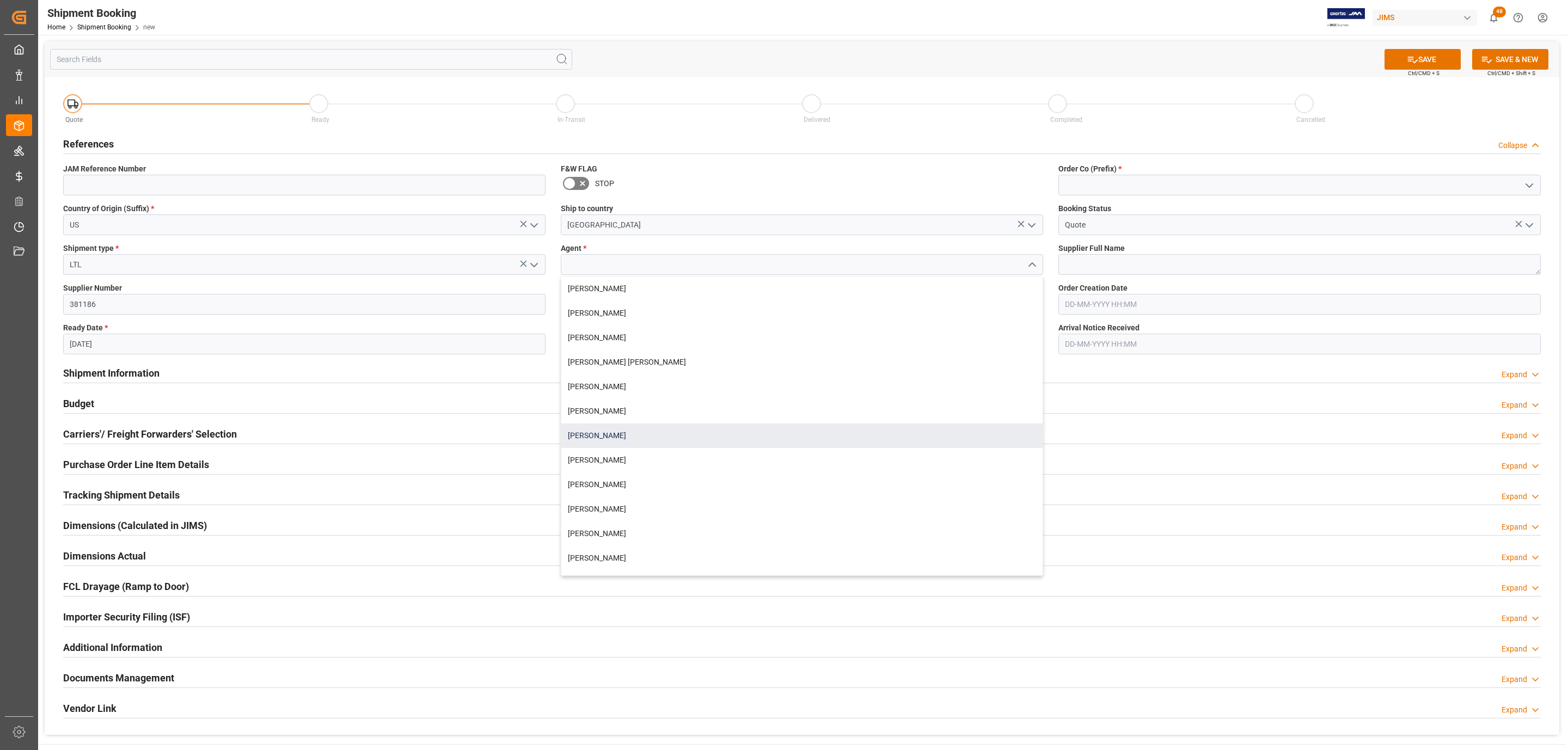
click at [618, 425] on div "Daniel Sokolyk" at bounding box center [802, 435] width 481 height 24
type input "Daniel Sokolyk"
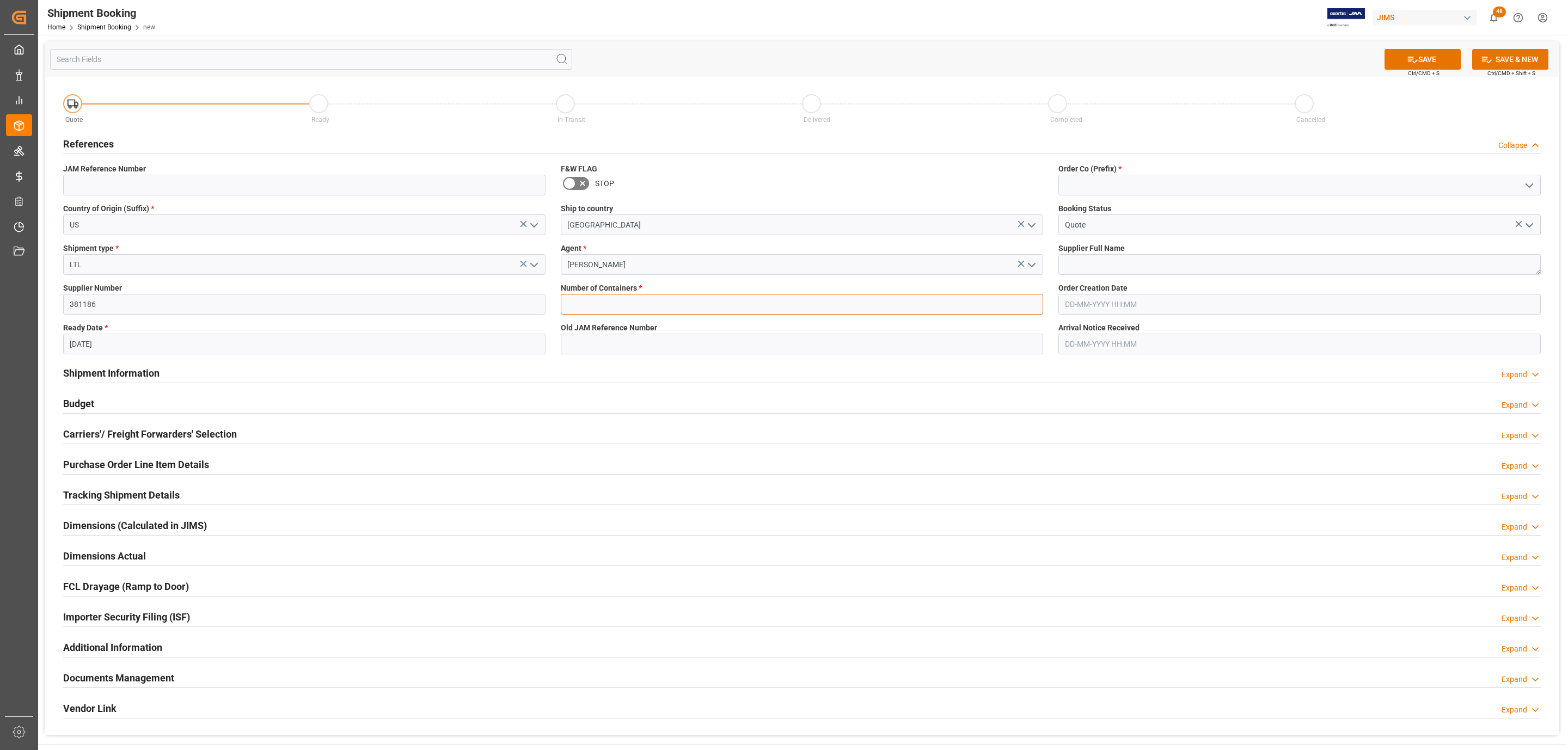
click at [602, 299] on input "text" at bounding box center [802, 304] width 482 height 20
type input "0"
click at [1527, 184] on icon "open menu" at bounding box center [1529, 185] width 13 height 13
click at [1240, 240] on div "77" at bounding box center [1299, 234] width 481 height 24
type input "77"
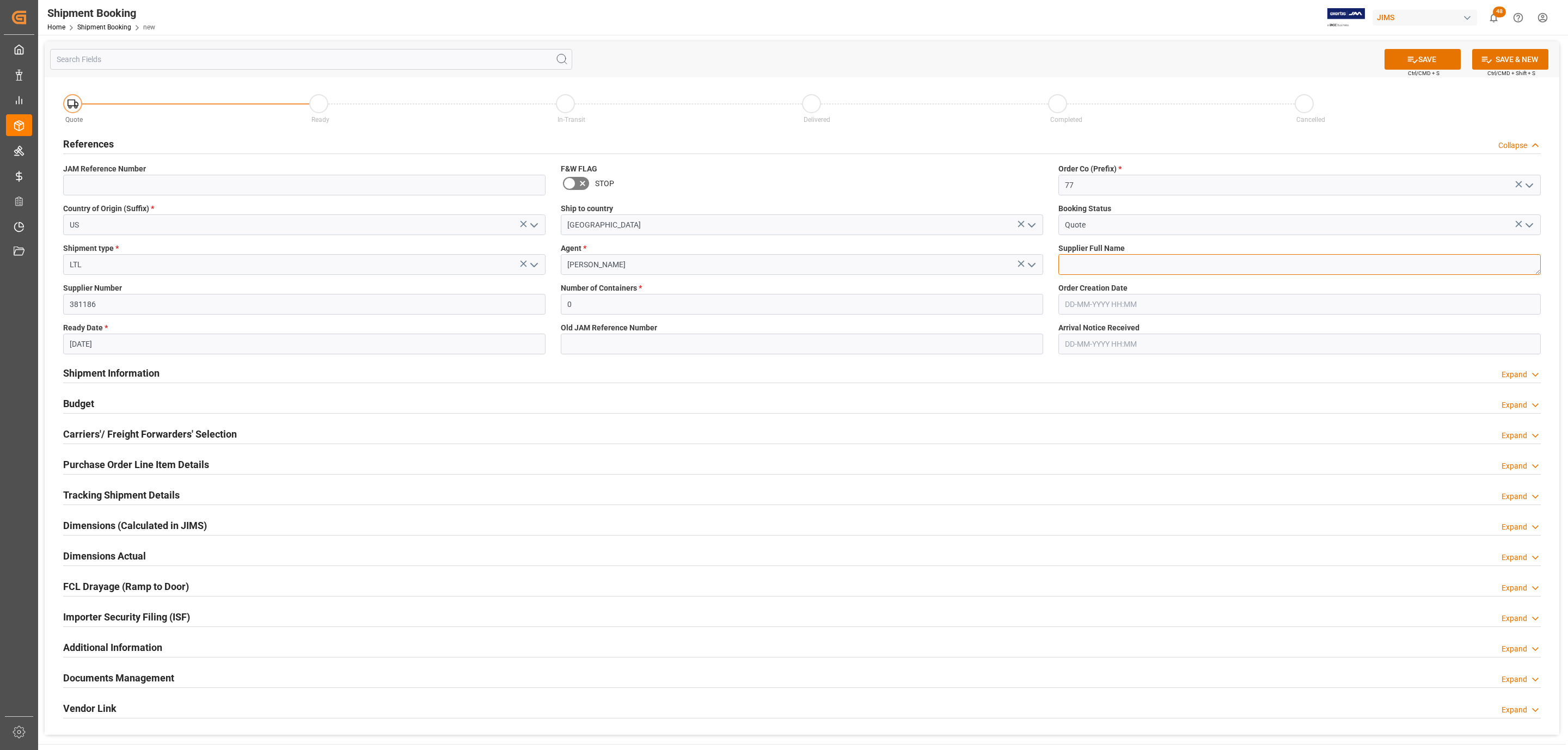
click at [1090, 273] on textarea at bounding box center [1299, 264] width 482 height 20
drag, startPoint x: 1078, startPoint y: 273, endPoint x: 1118, endPoint y: 261, distance: 41.8
click at [1078, 273] on textarea at bounding box center [1299, 264] width 482 height 20
paste textarea "[PERSON_NAME] Sound LLC"
type textarea "[PERSON_NAME] Sound LLC"
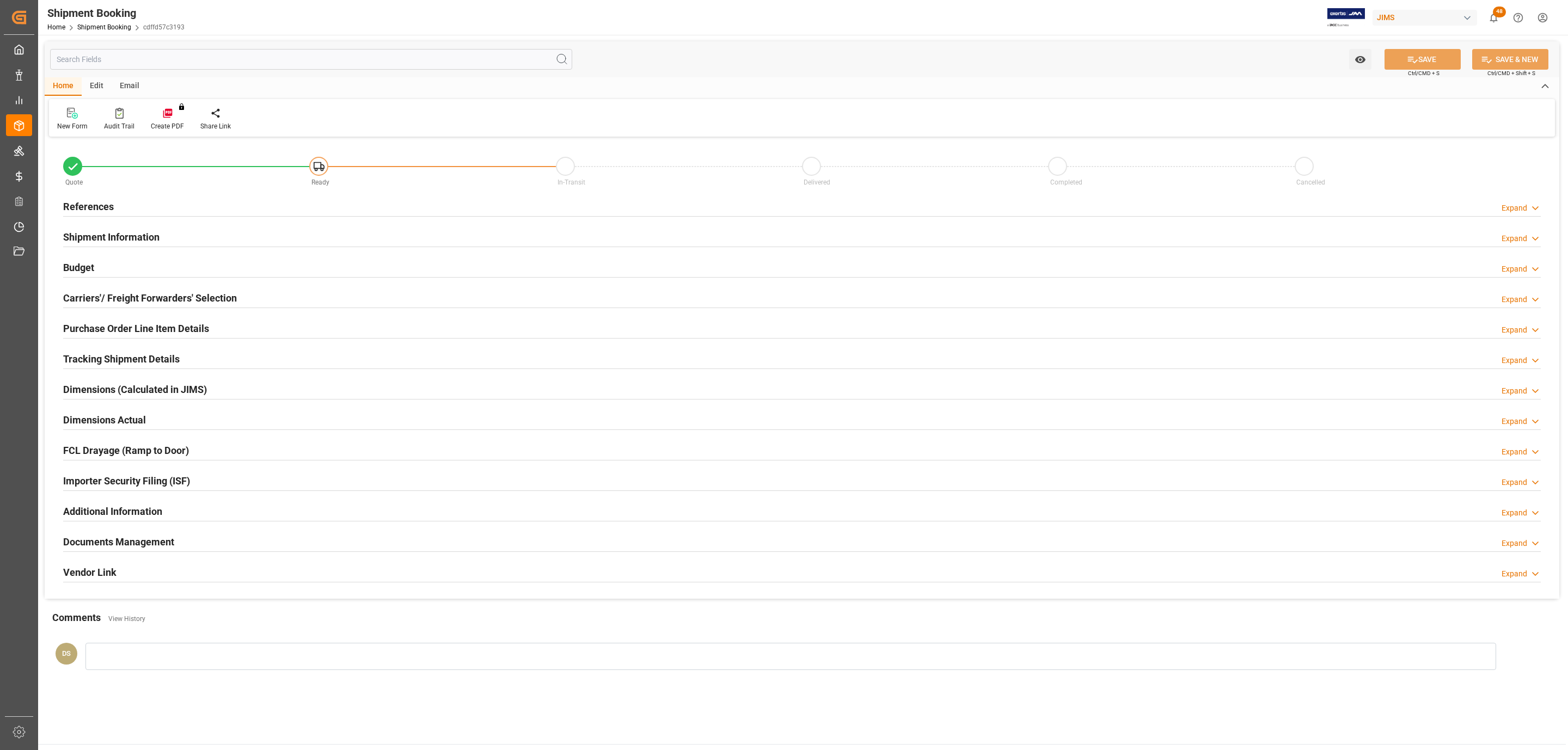
type input "0"
type input "[DATE]"
click at [95, 199] on h2 "References" at bounding box center [88, 206] width 51 height 15
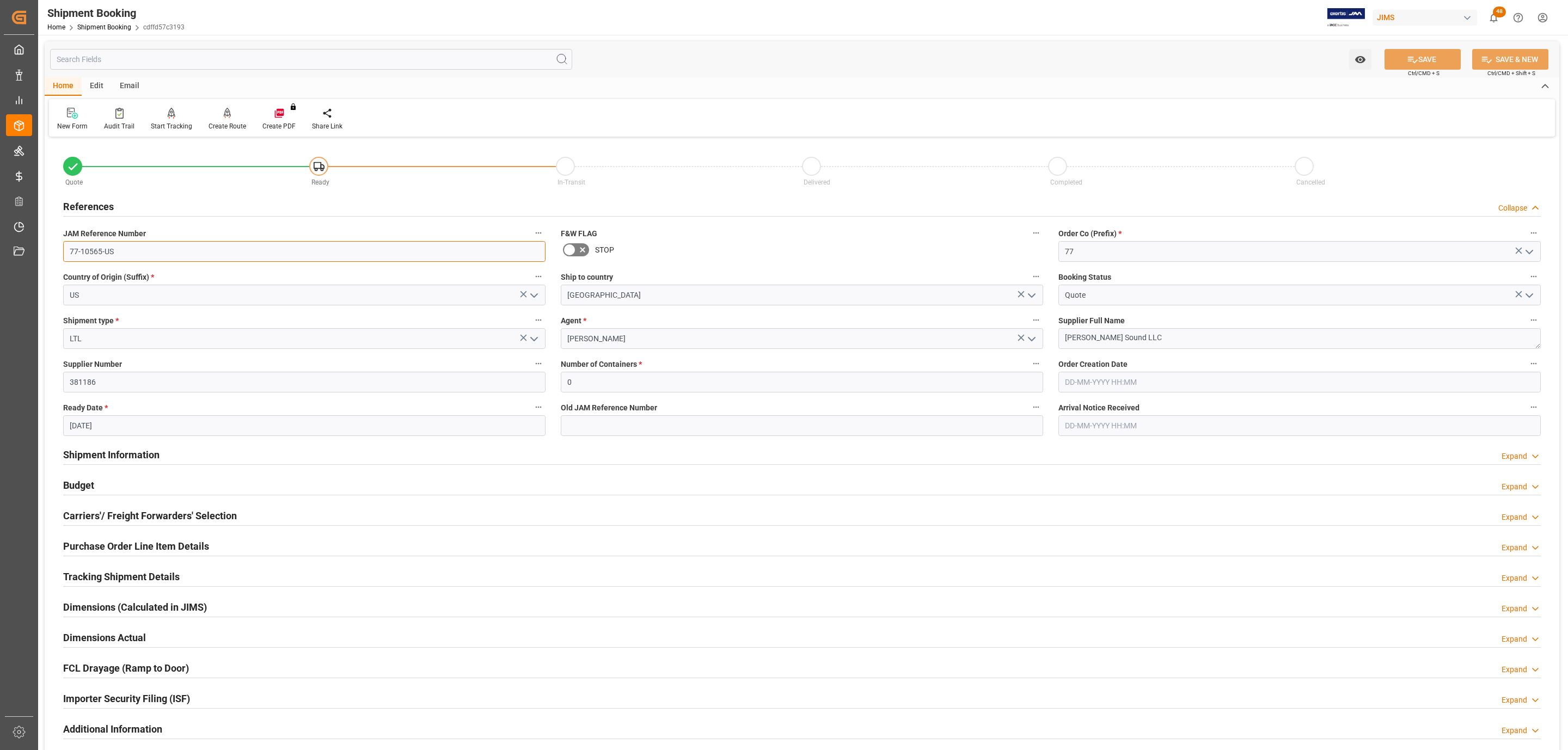
click at [118, 252] on input "77-10565-US" at bounding box center [304, 252] width 482 height 20
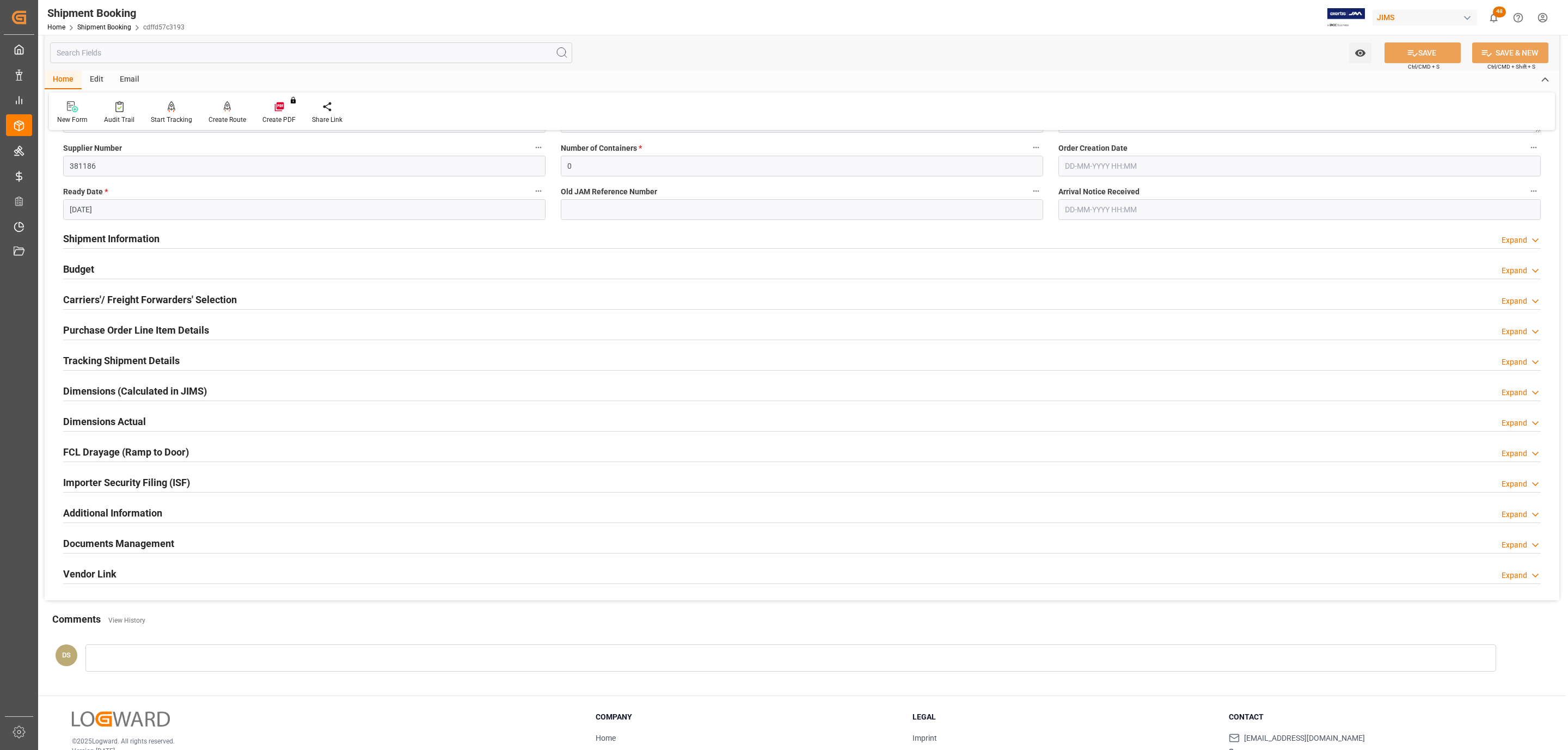
scroll to position [245, 0]
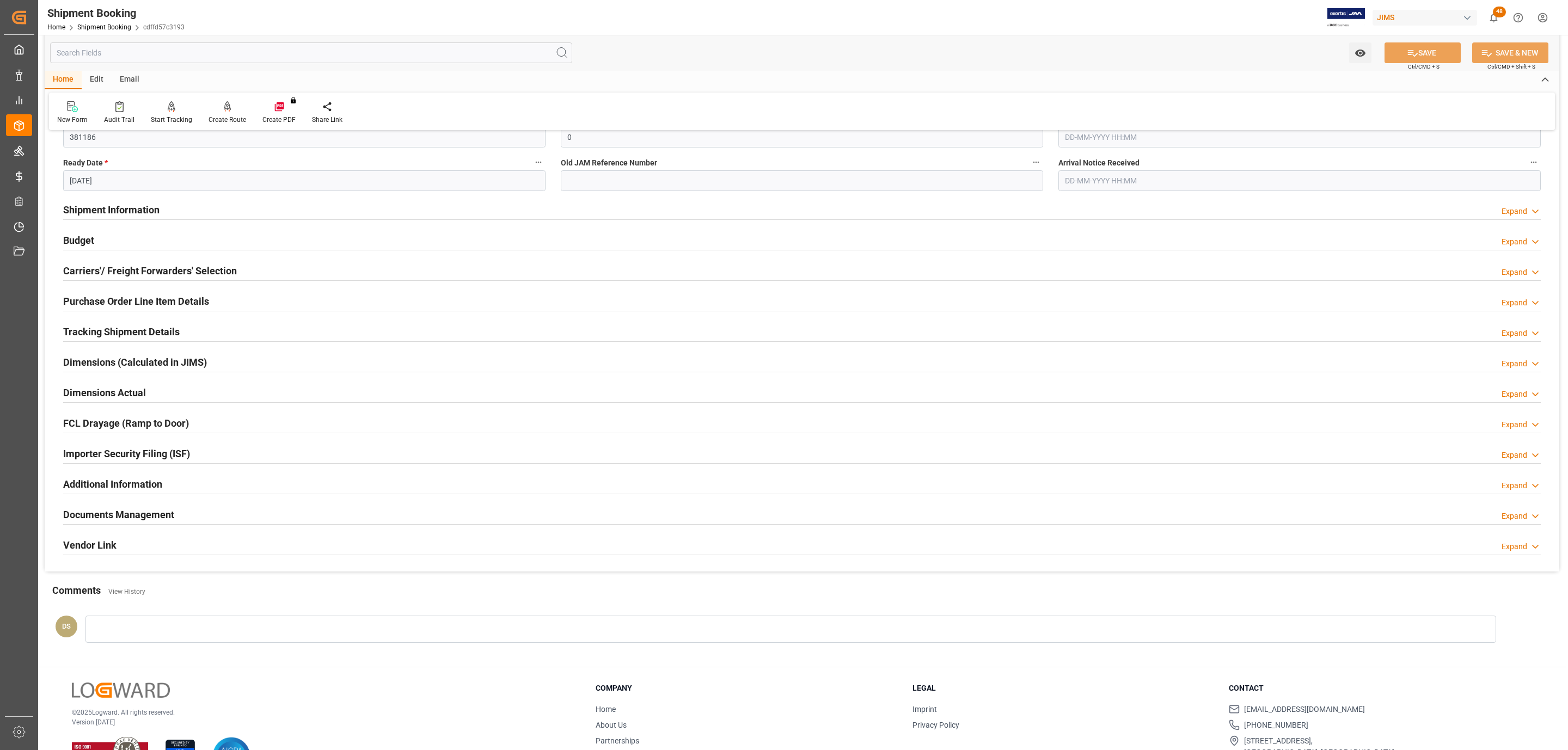
click at [161, 272] on h2 "Carriers'/ Freight Forwarders' Selection" at bounding box center [150, 270] width 173 height 15
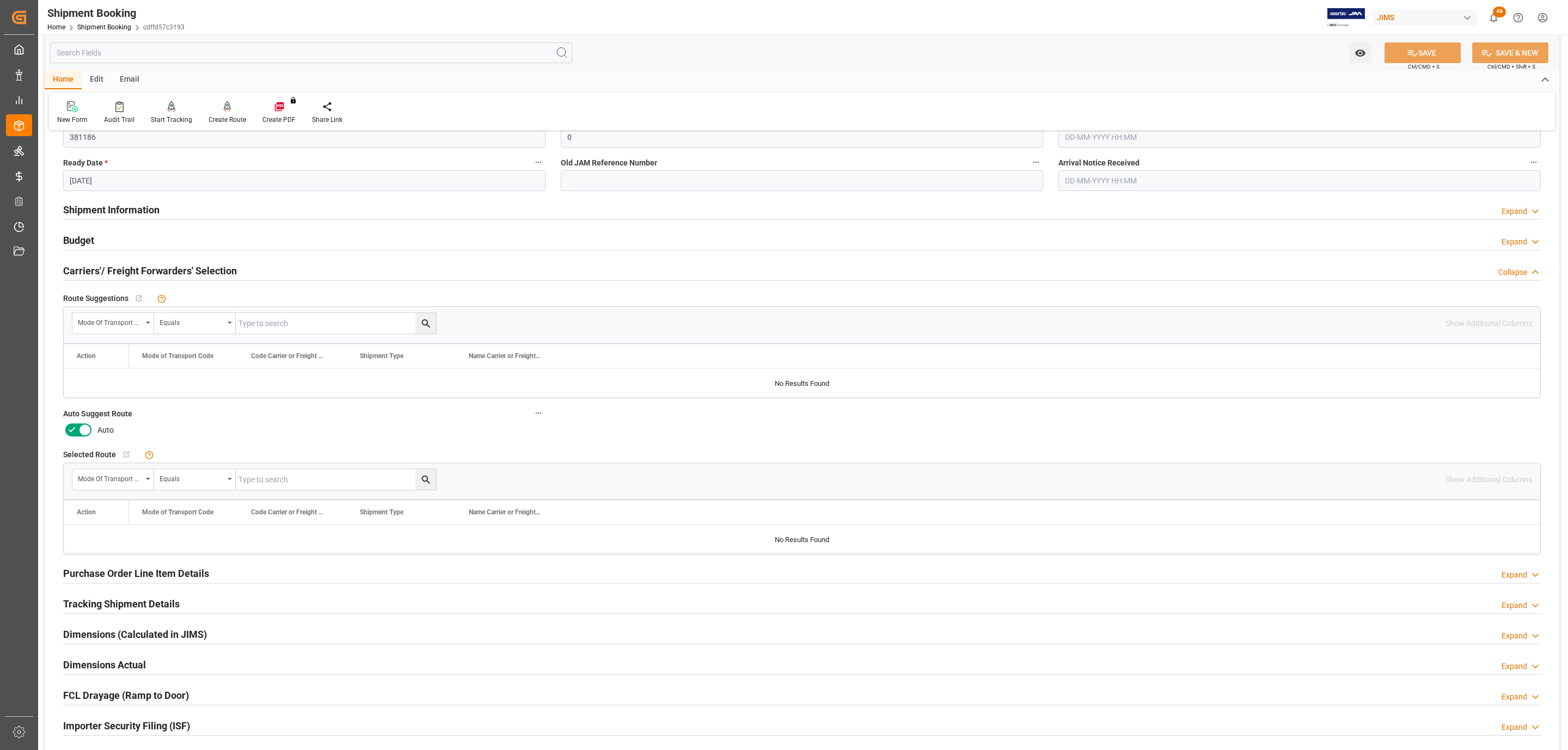
click at [82, 428] on icon at bounding box center [84, 430] width 13 height 13
click at [0, 0] on input "checkbox" at bounding box center [0, 0] width 0 height 0
click at [1432, 61] on button "SAVE" at bounding box center [1423, 52] width 77 height 20
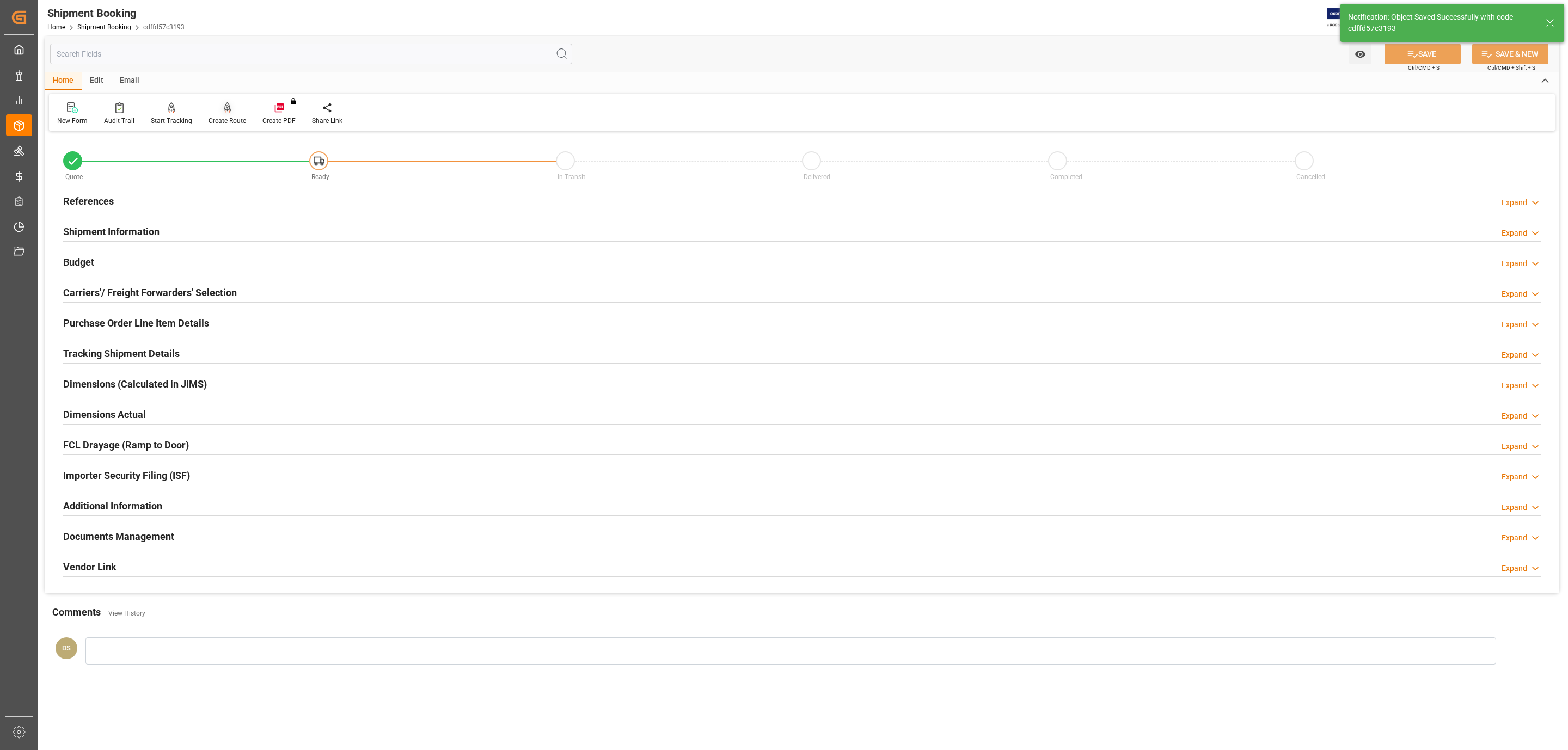
scroll to position [0, 0]
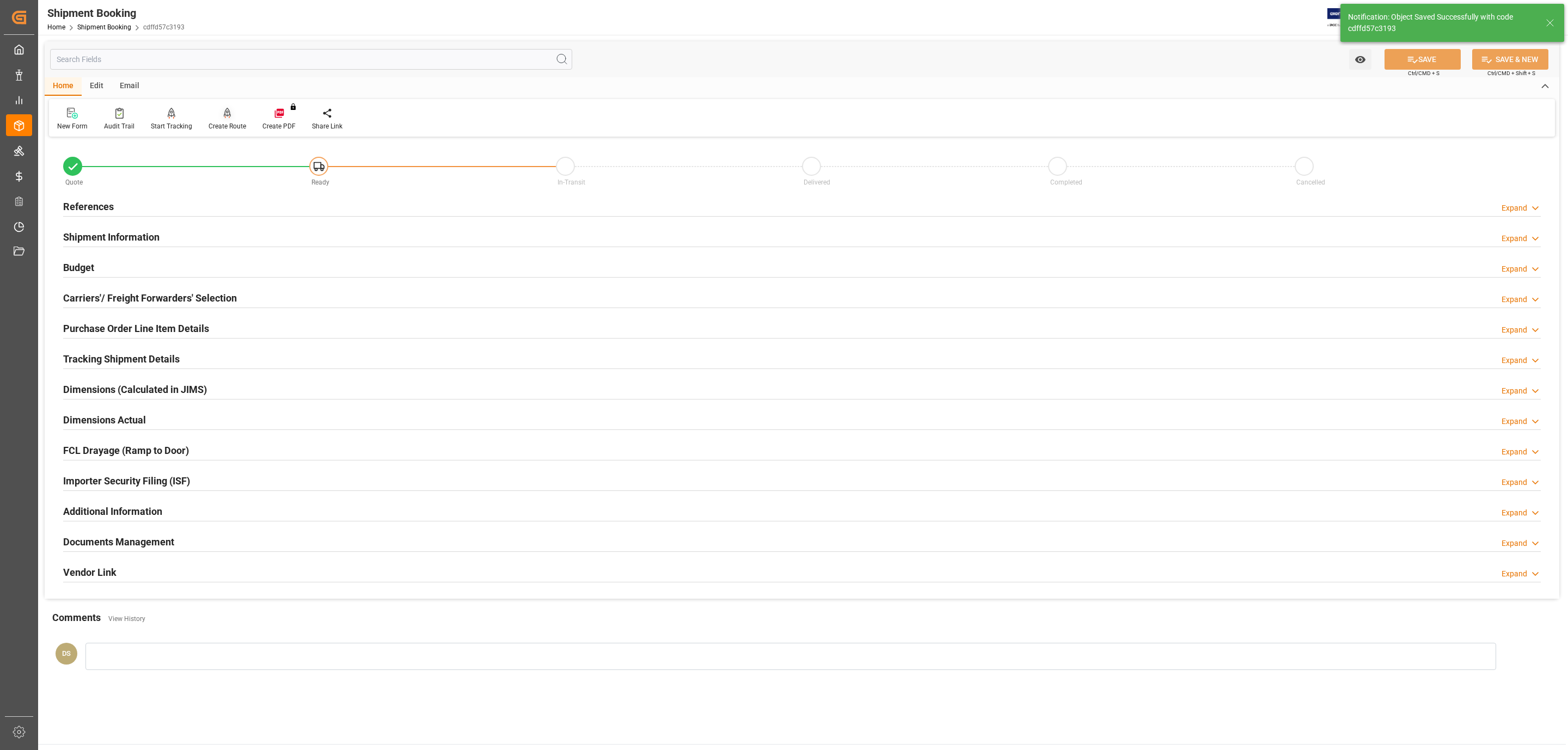
click at [225, 127] on div "Create Route" at bounding box center [227, 126] width 38 height 10
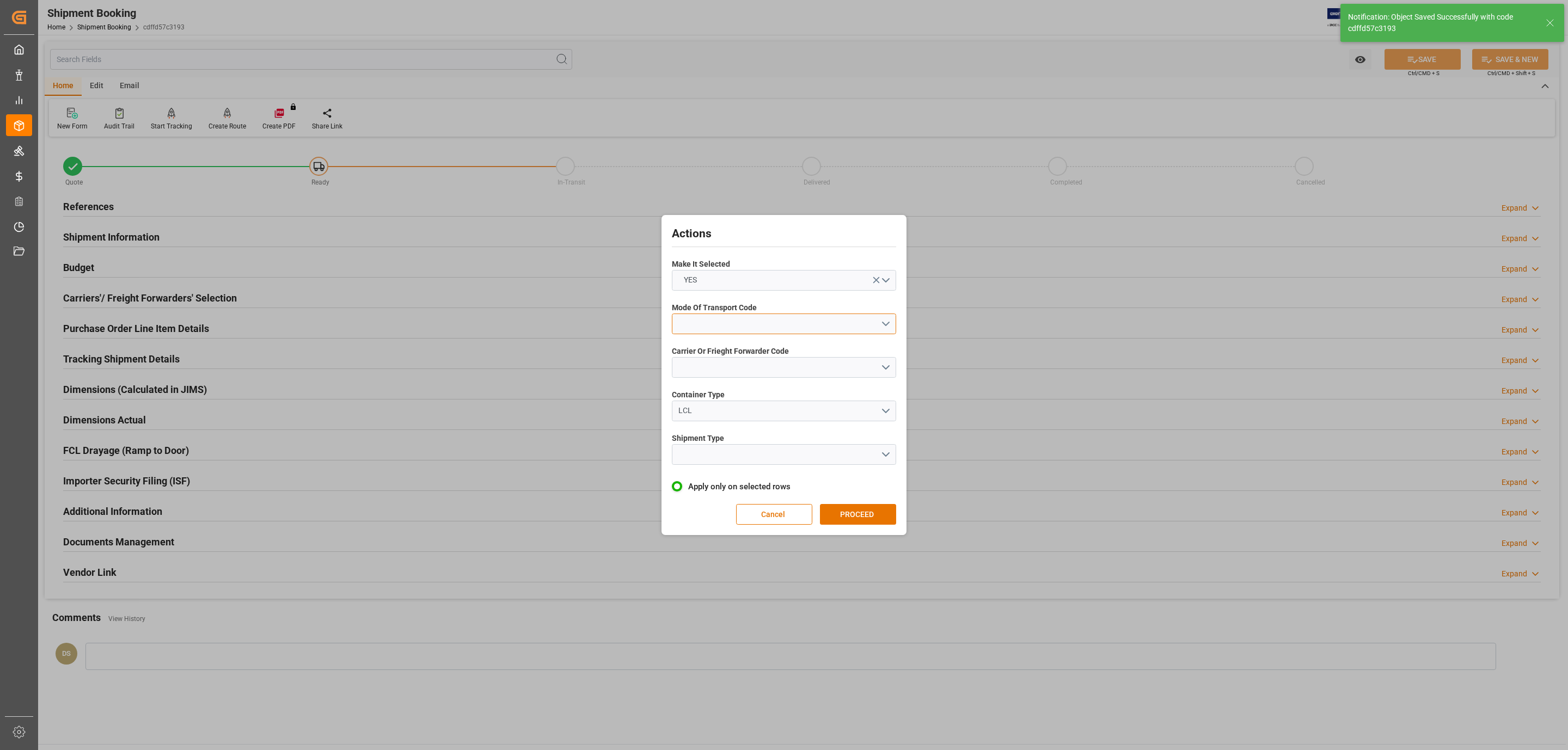
click at [734, 320] on button "open menu" at bounding box center [784, 323] width 224 height 20
click at [742, 410] on div "5- COURIER GROUND" at bounding box center [784, 418] width 223 height 23
click at [709, 370] on button "open menu" at bounding box center [784, 367] width 224 height 20
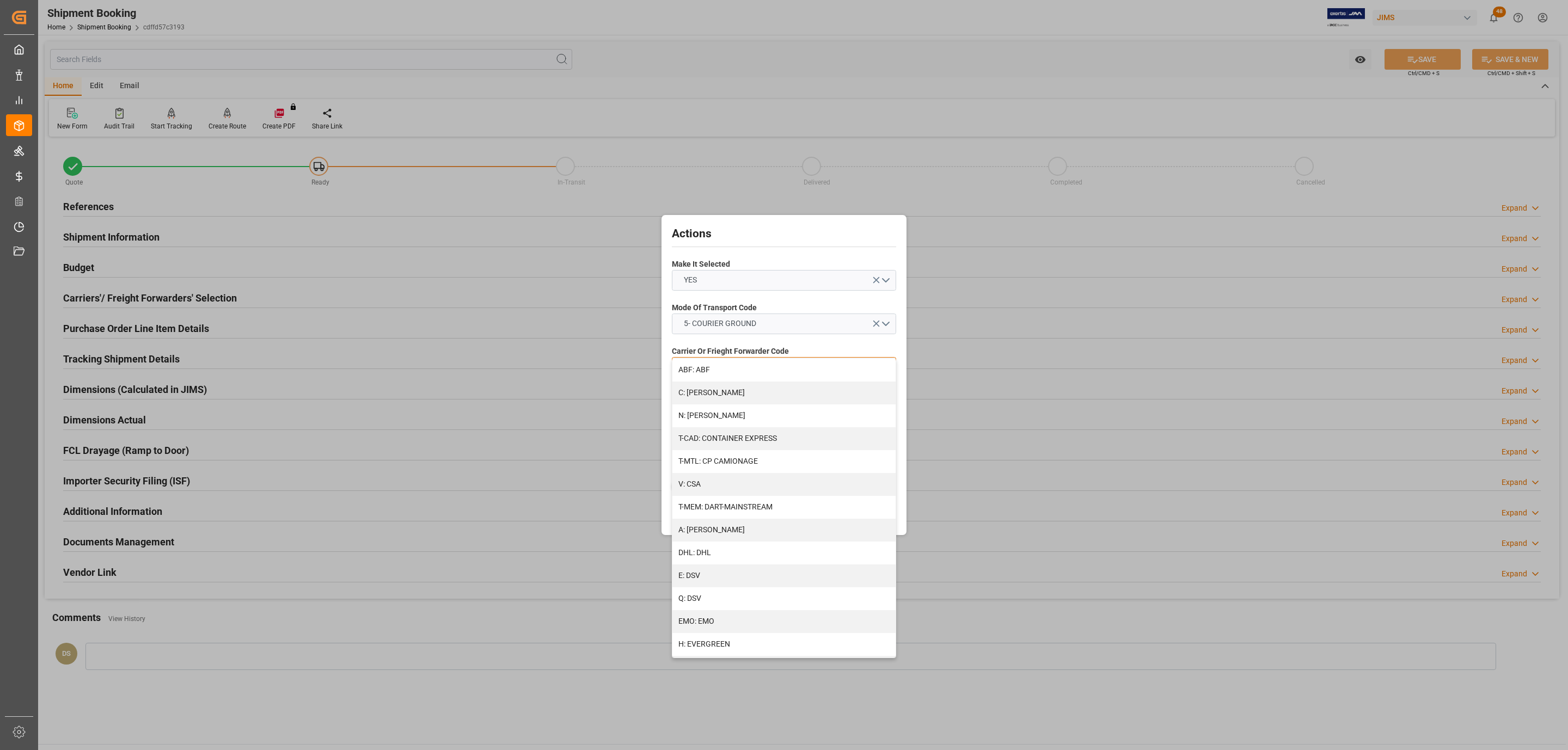
scroll to position [489, 0]
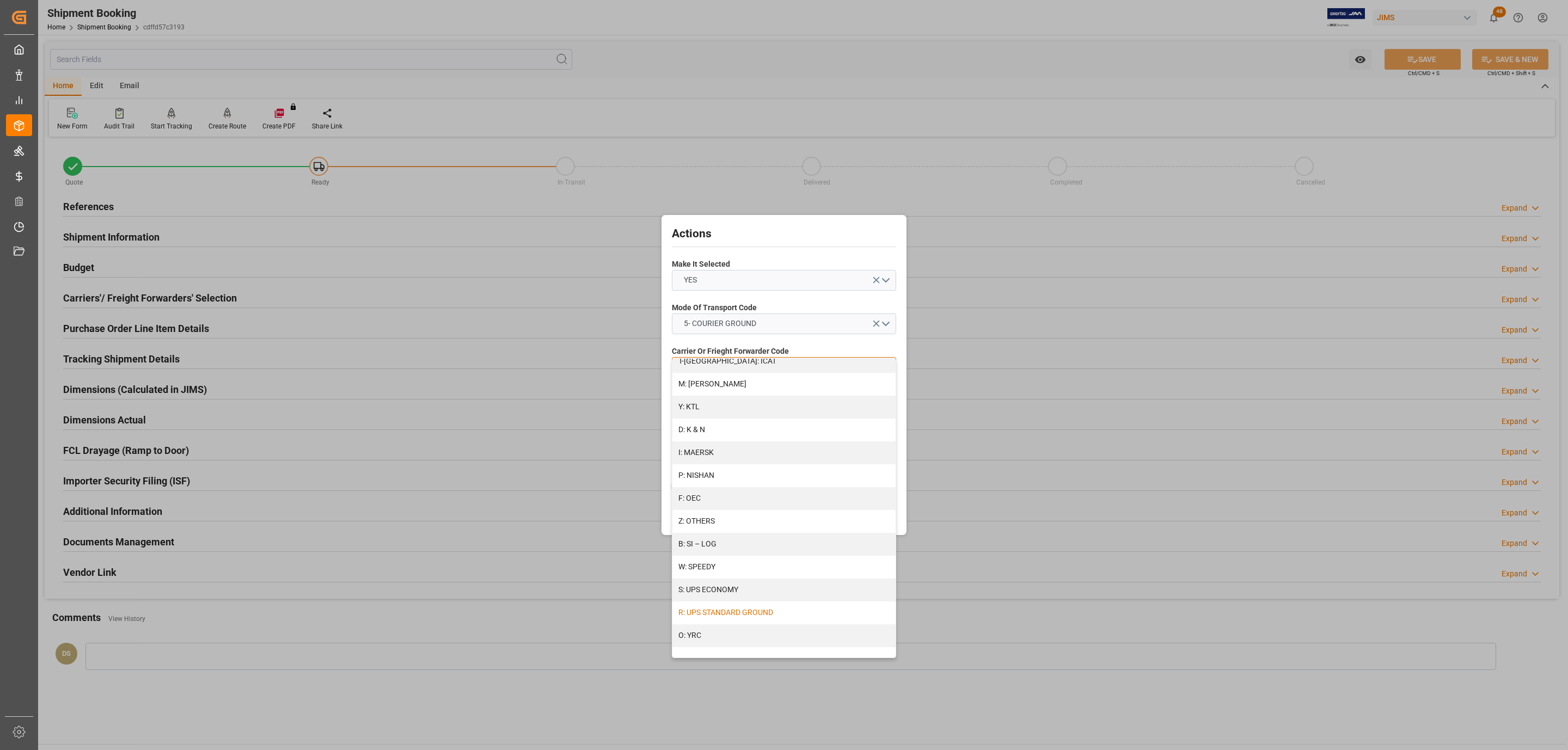
click at [759, 608] on div "R: UPS STANDARD GROUND" at bounding box center [784, 612] width 223 height 23
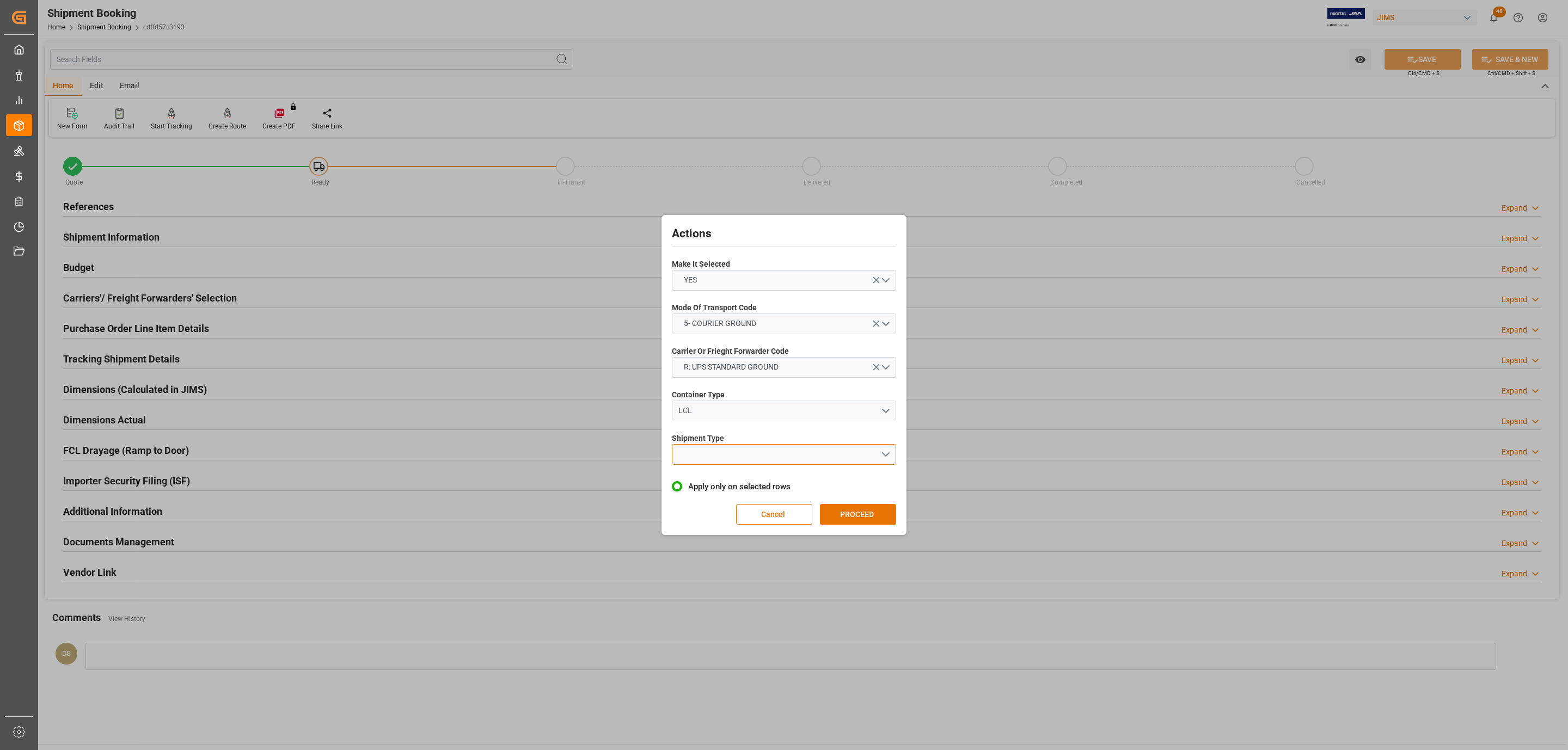
click at [730, 462] on button "open menu" at bounding box center [784, 455] width 224 height 20
click at [732, 462] on div "LTL" at bounding box center [784, 457] width 223 height 23
click at [876, 514] on button "PROCEED" at bounding box center [858, 514] width 77 height 20
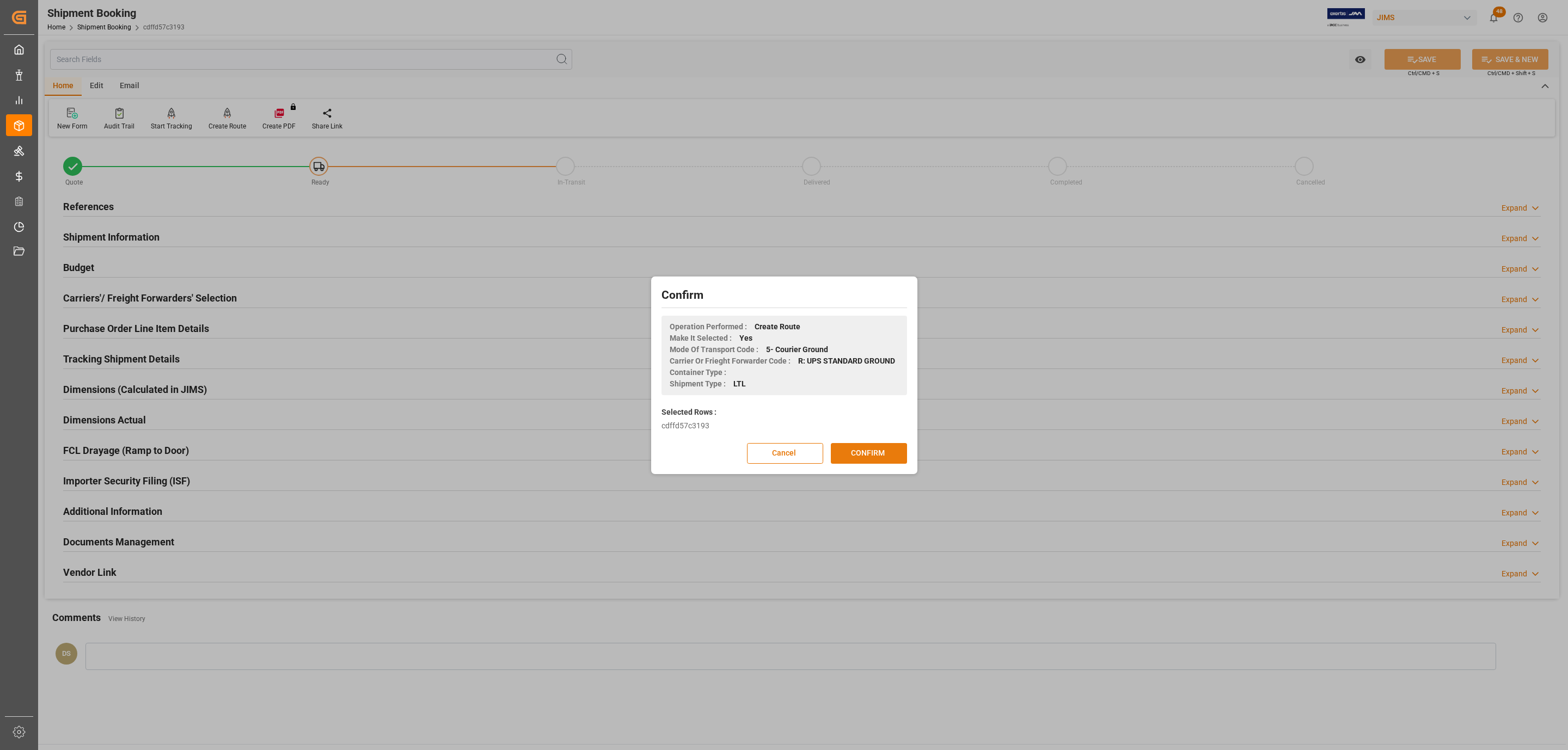
click at [872, 448] on button "CONFIRM" at bounding box center [869, 453] width 77 height 20
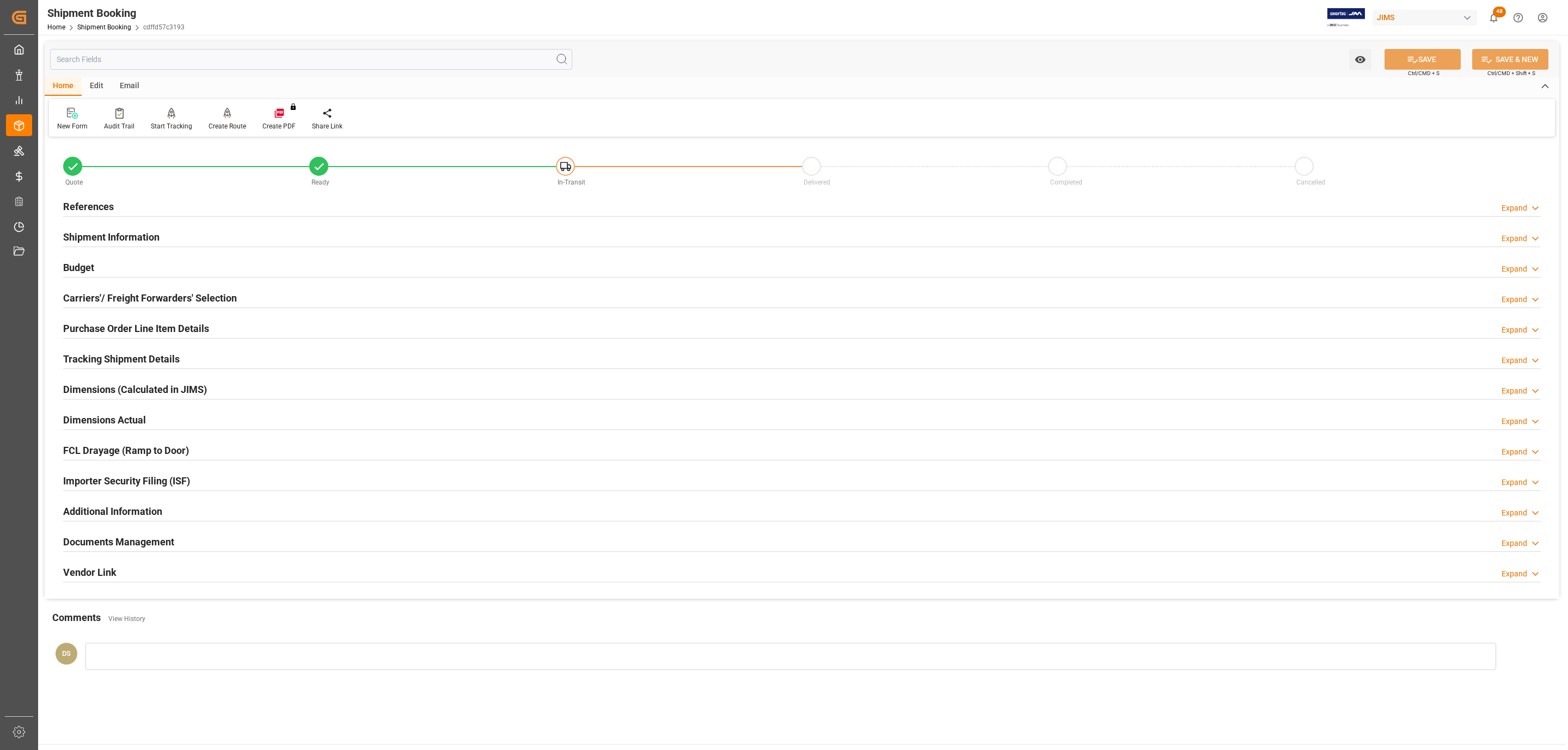
click at [128, 548] on h2 "Documents Management" at bounding box center [119, 541] width 111 height 15
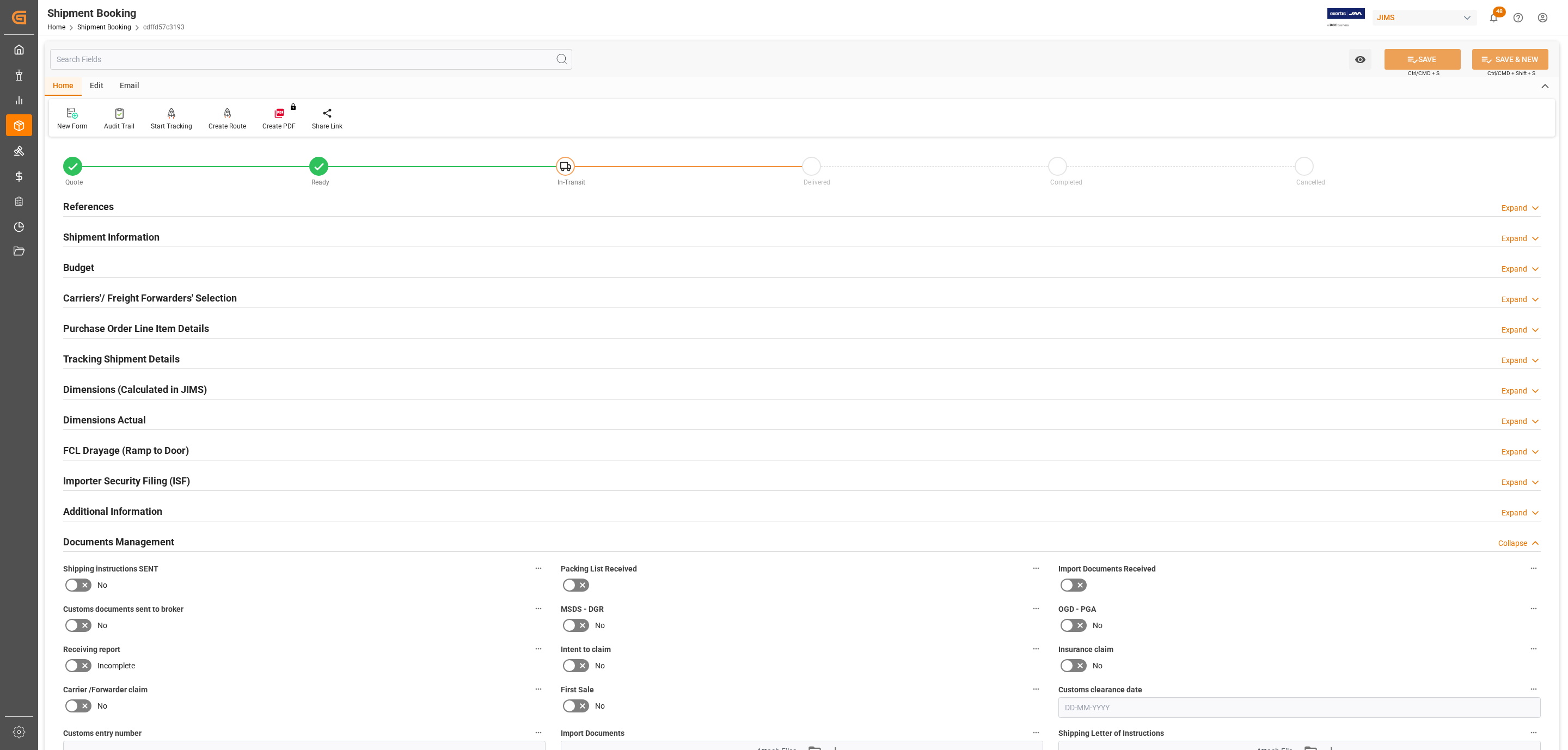
click at [75, 590] on icon at bounding box center [72, 585] width 13 height 13
click at [0, 0] on input "checkbox" at bounding box center [0, 0] width 0 height 0
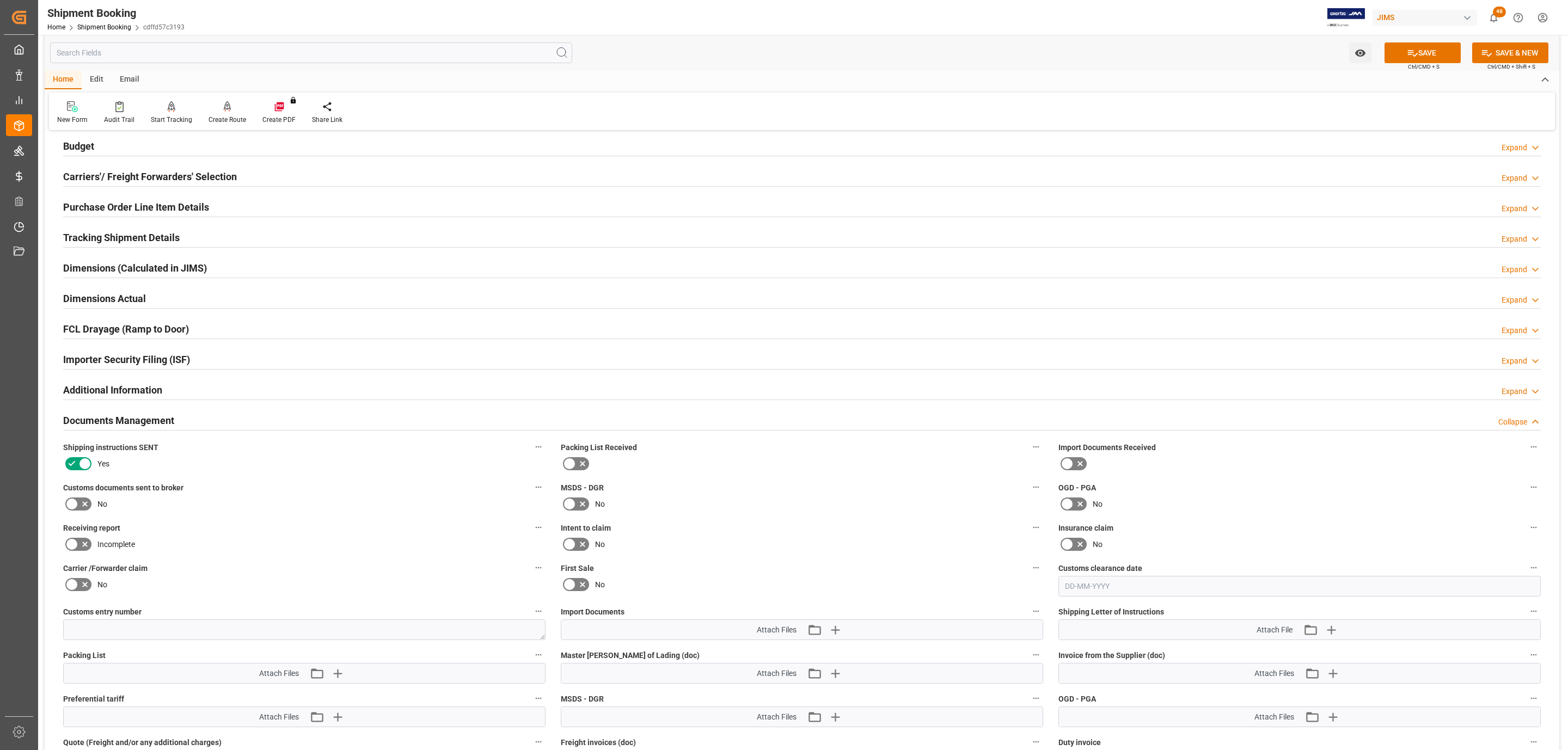
scroll to position [327, 0]
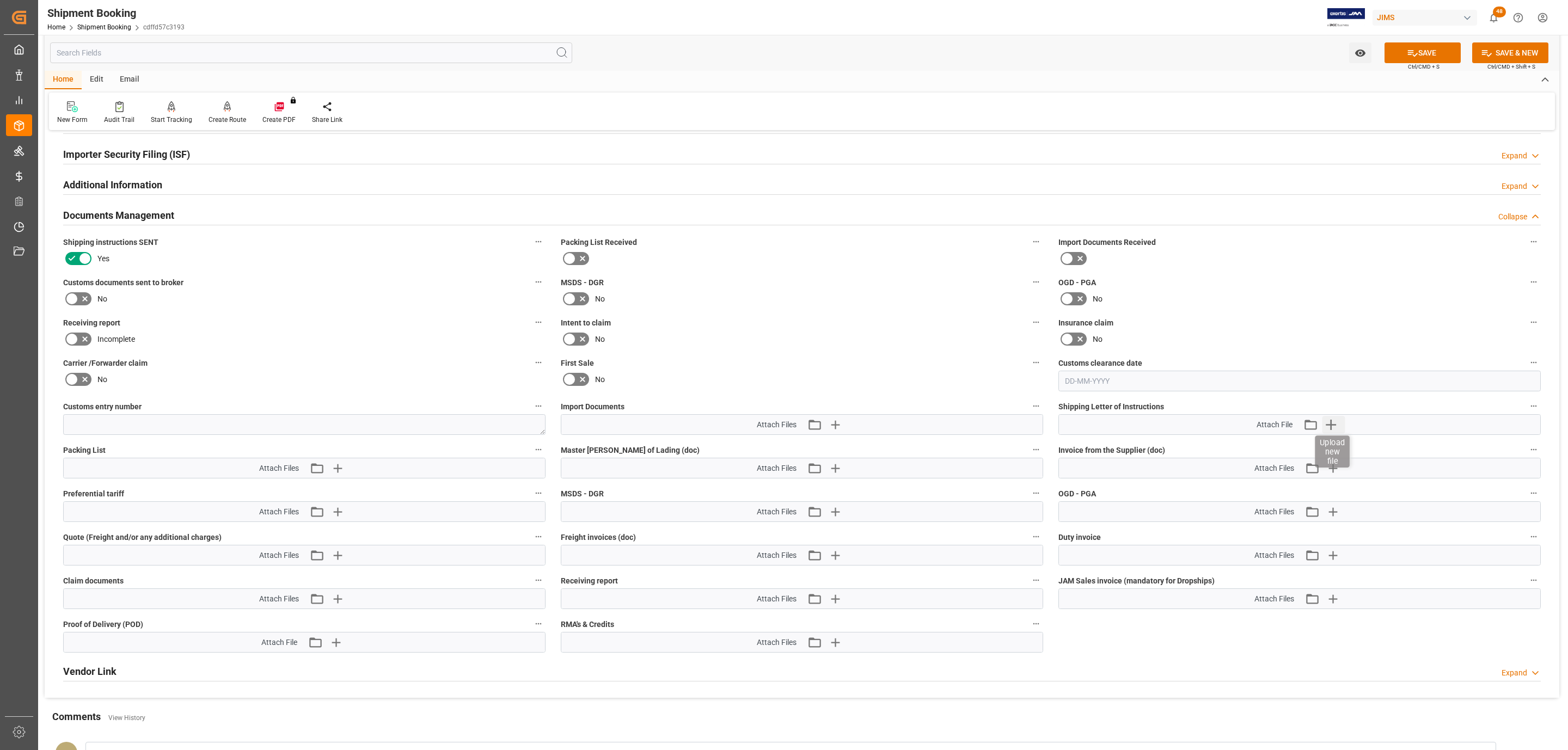
click at [1331, 432] on icon "button" at bounding box center [1330, 424] width 17 height 17
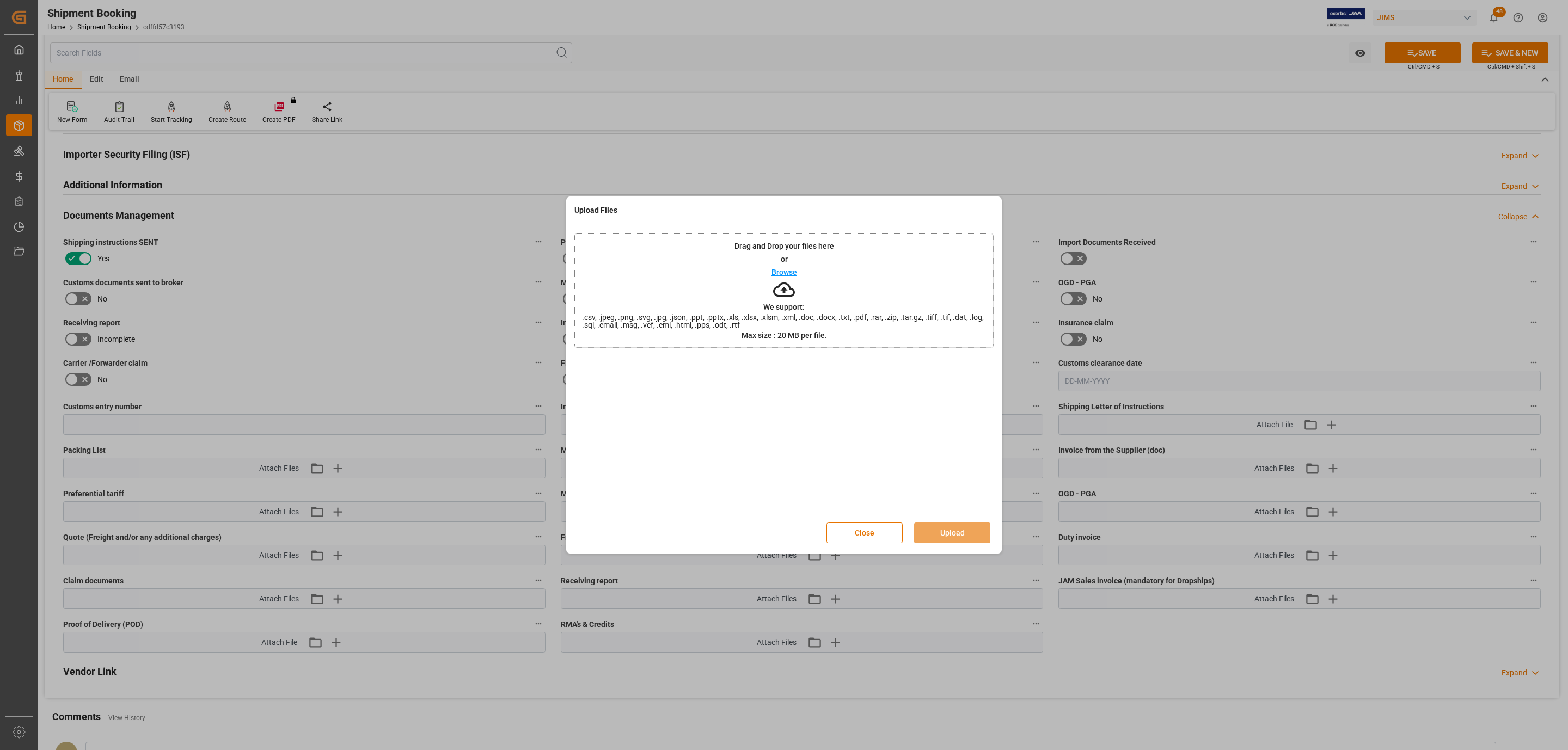
click at [804, 306] on div "Drag and Drop your files here or Browse We support: .csv, .jpeg, .png, .svg, .j…" at bounding box center [784, 291] width 420 height 114
click at [952, 528] on button "Upload" at bounding box center [952, 533] width 77 height 20
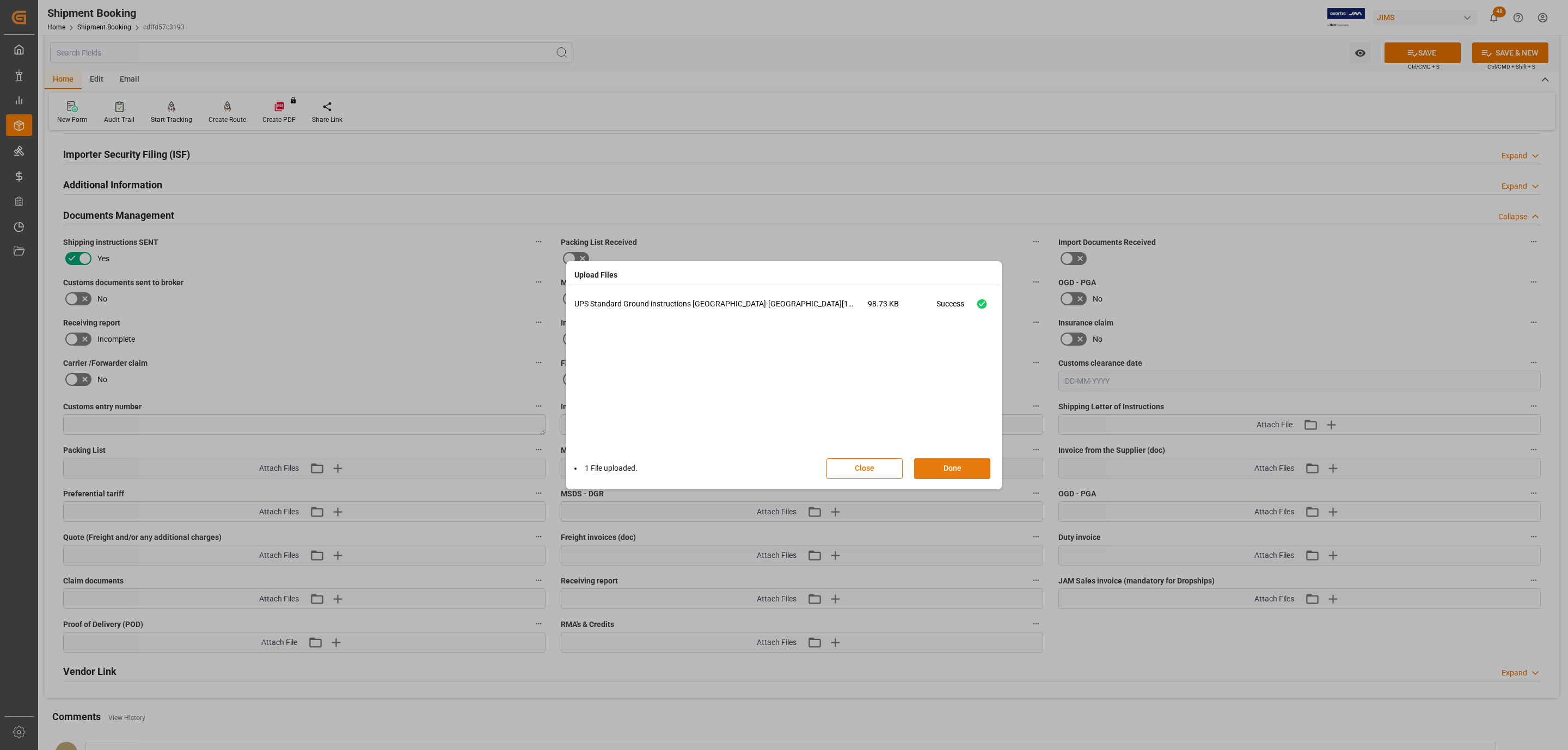
click at [976, 464] on button "Done" at bounding box center [952, 469] width 77 height 20
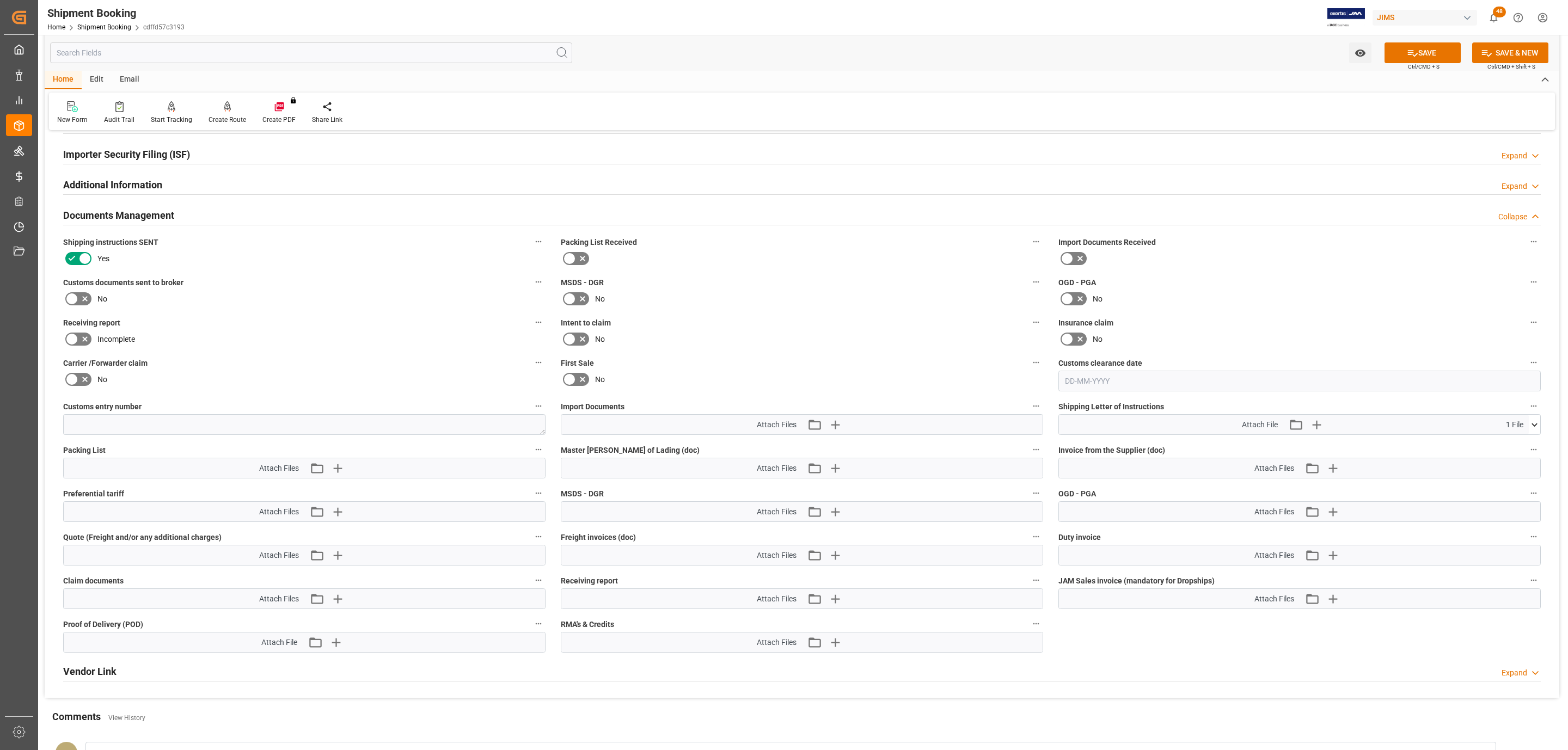
click at [1423, 49] on button "SAVE" at bounding box center [1423, 52] width 77 height 20
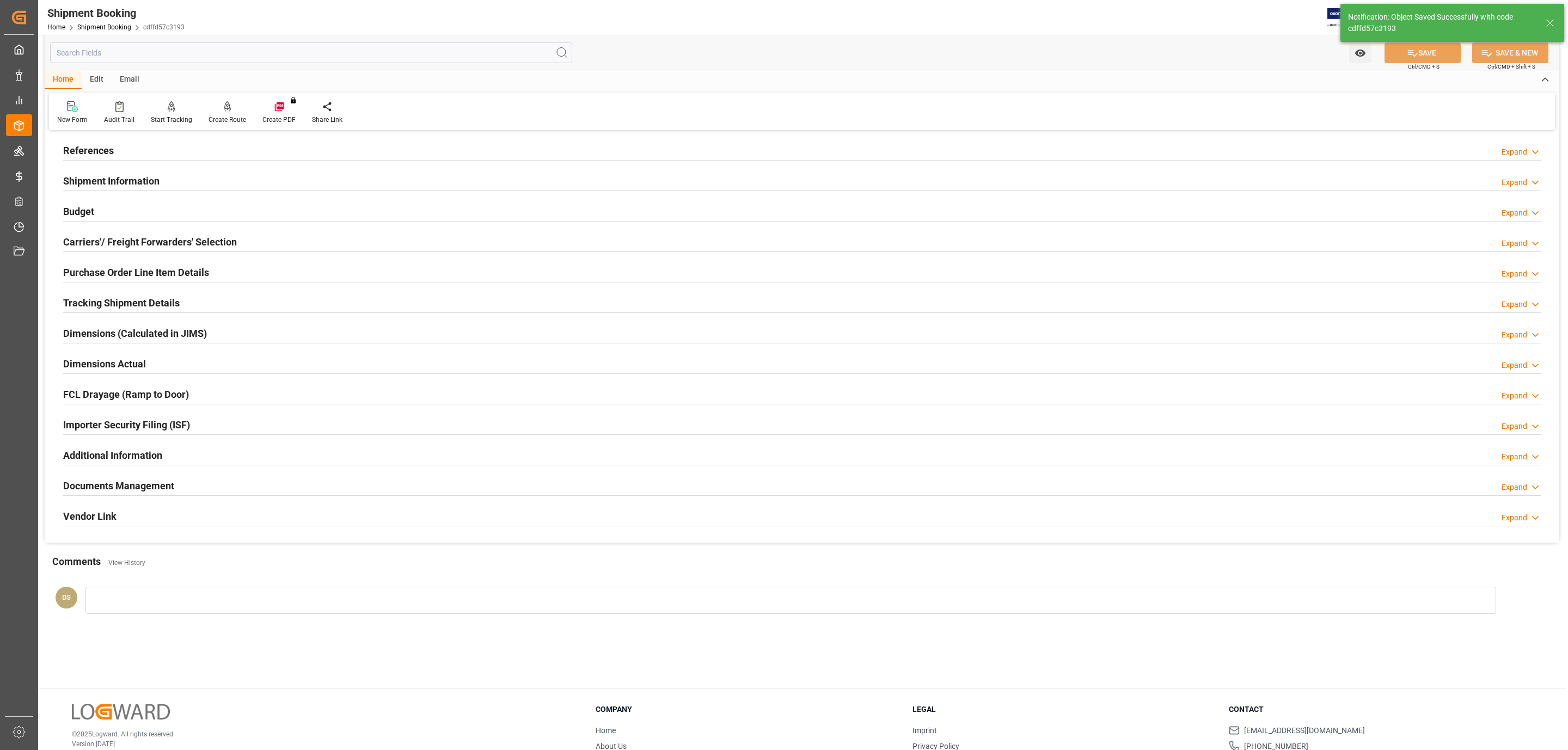
scroll to position [0, 0]
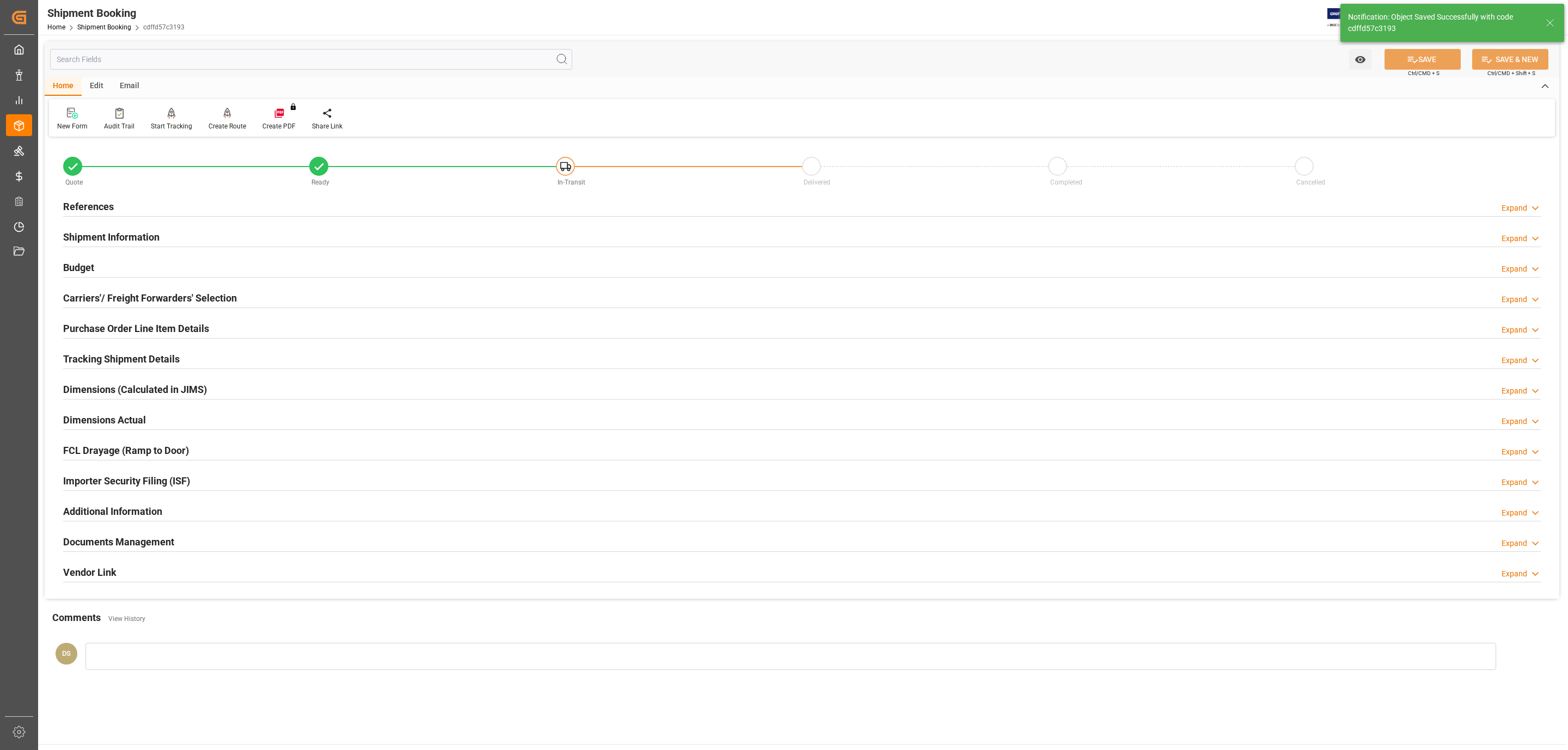
click at [180, 295] on h2 "Carriers'/ Freight Forwarders' Selection" at bounding box center [150, 298] width 173 height 15
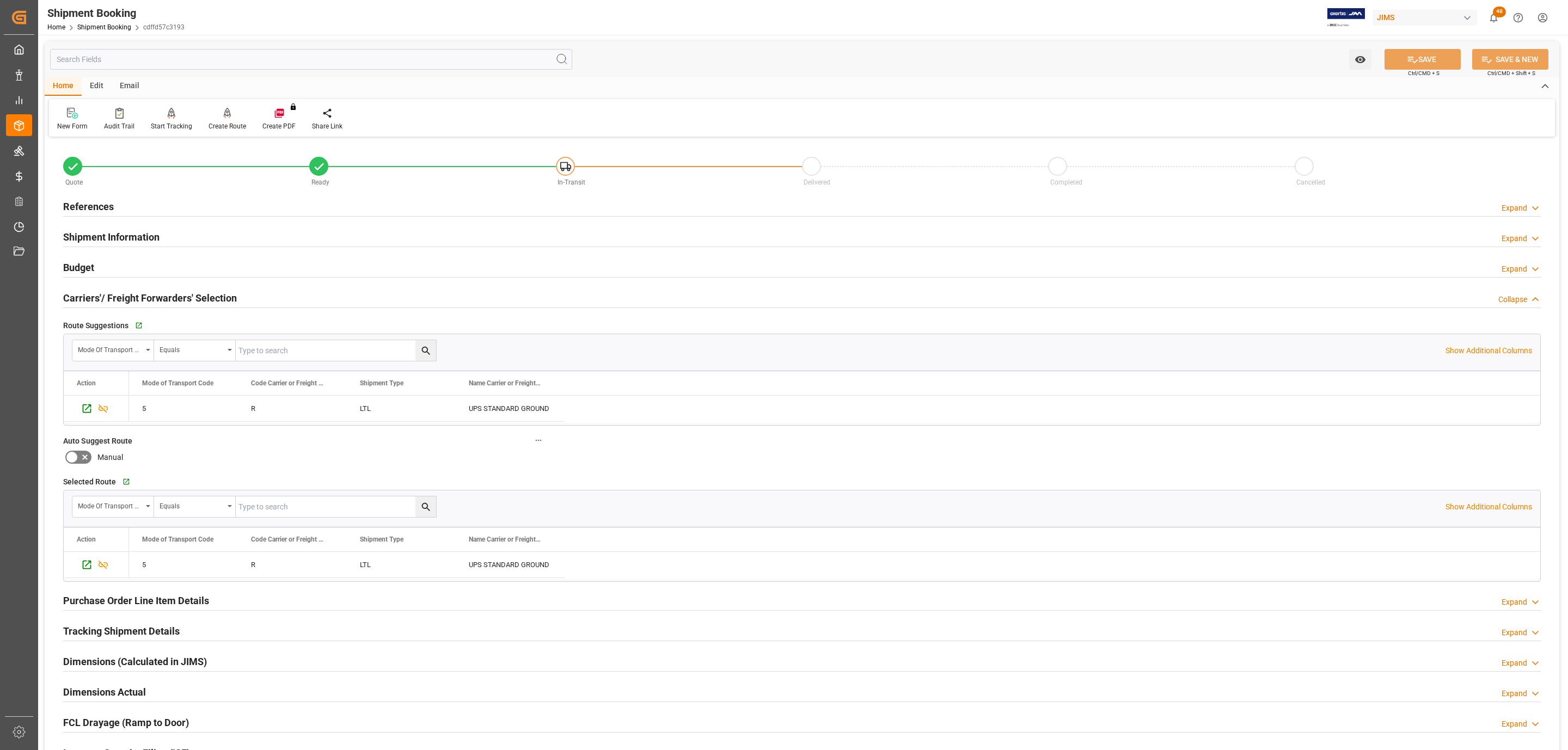
click at [180, 295] on h2 "Carriers'/ Freight Forwarders' Selection" at bounding box center [150, 298] width 173 height 15
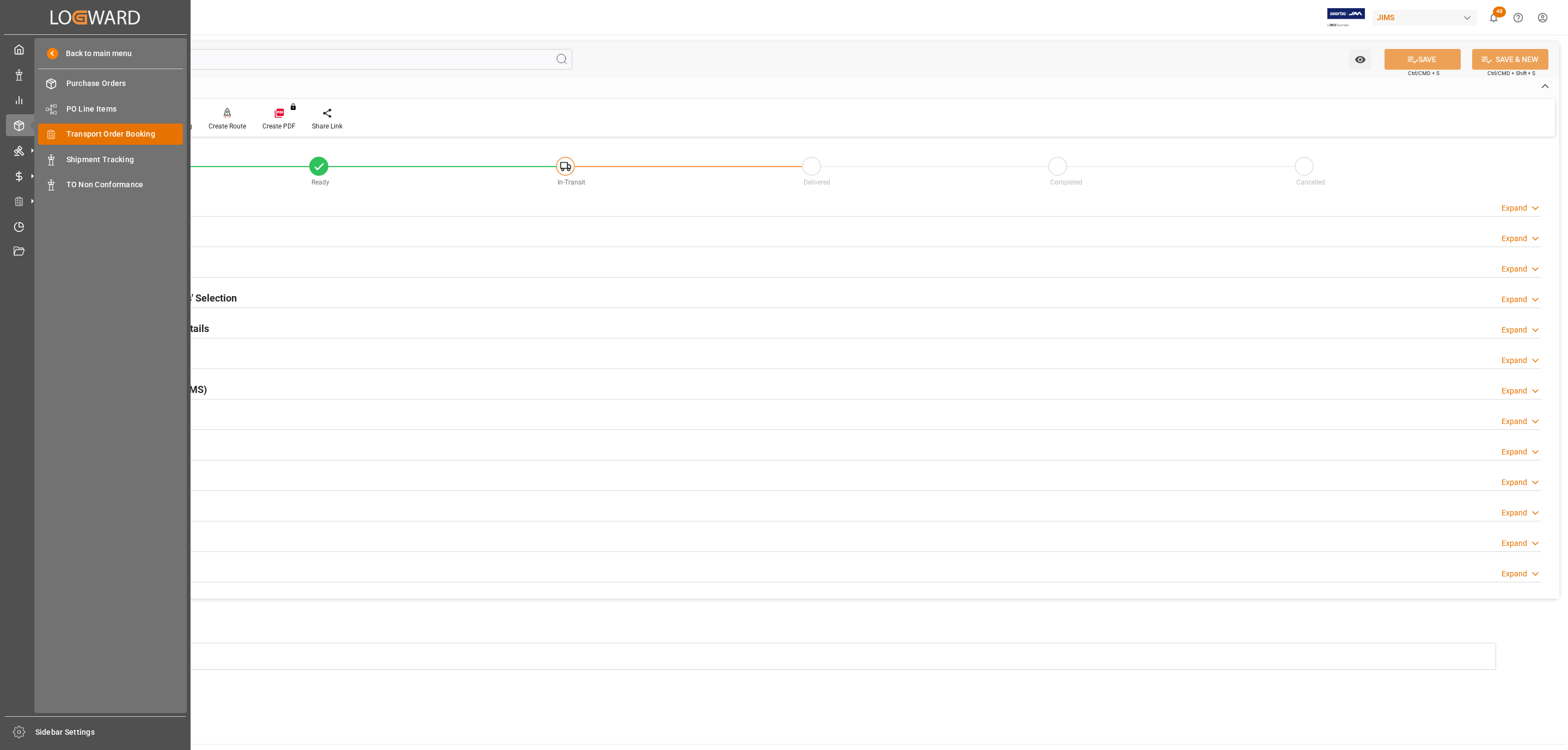
click at [129, 129] on span "Transport Order Booking" at bounding box center [125, 134] width 117 height 12
